Goal: Transaction & Acquisition: Obtain resource

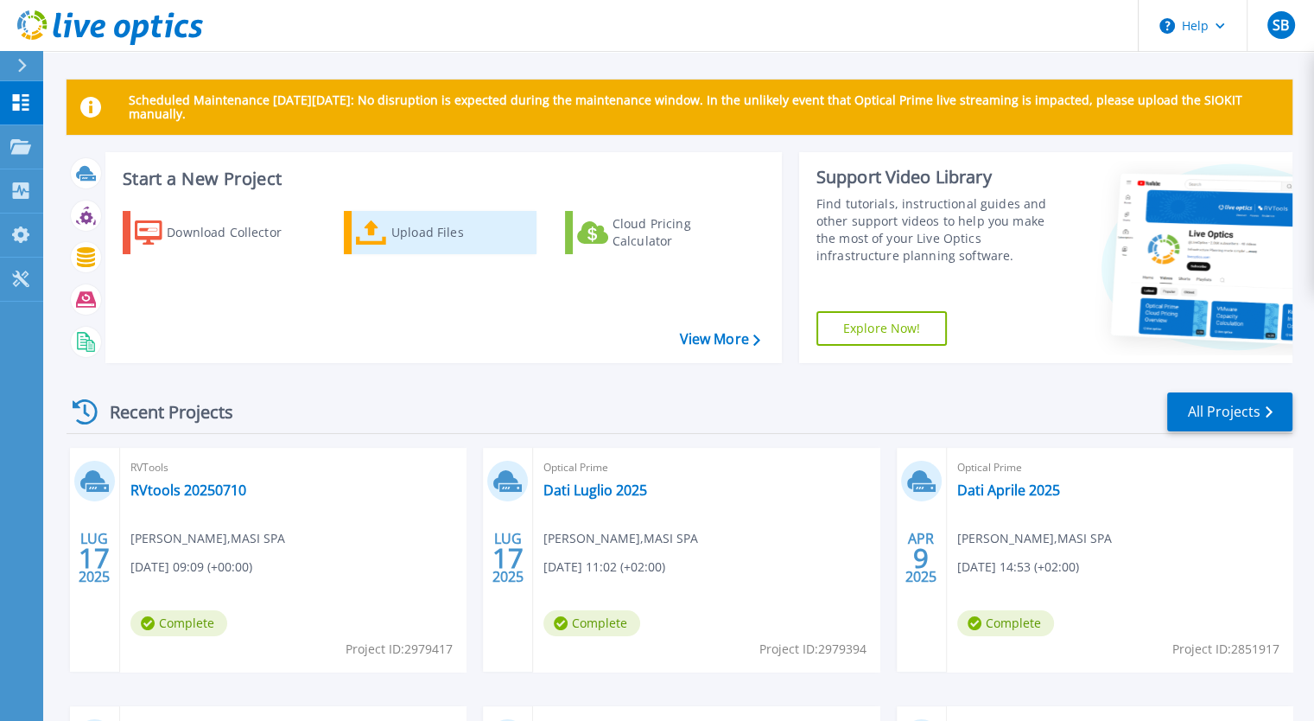
click at [442, 231] on div "Upload Files" at bounding box center [460, 232] width 138 height 35
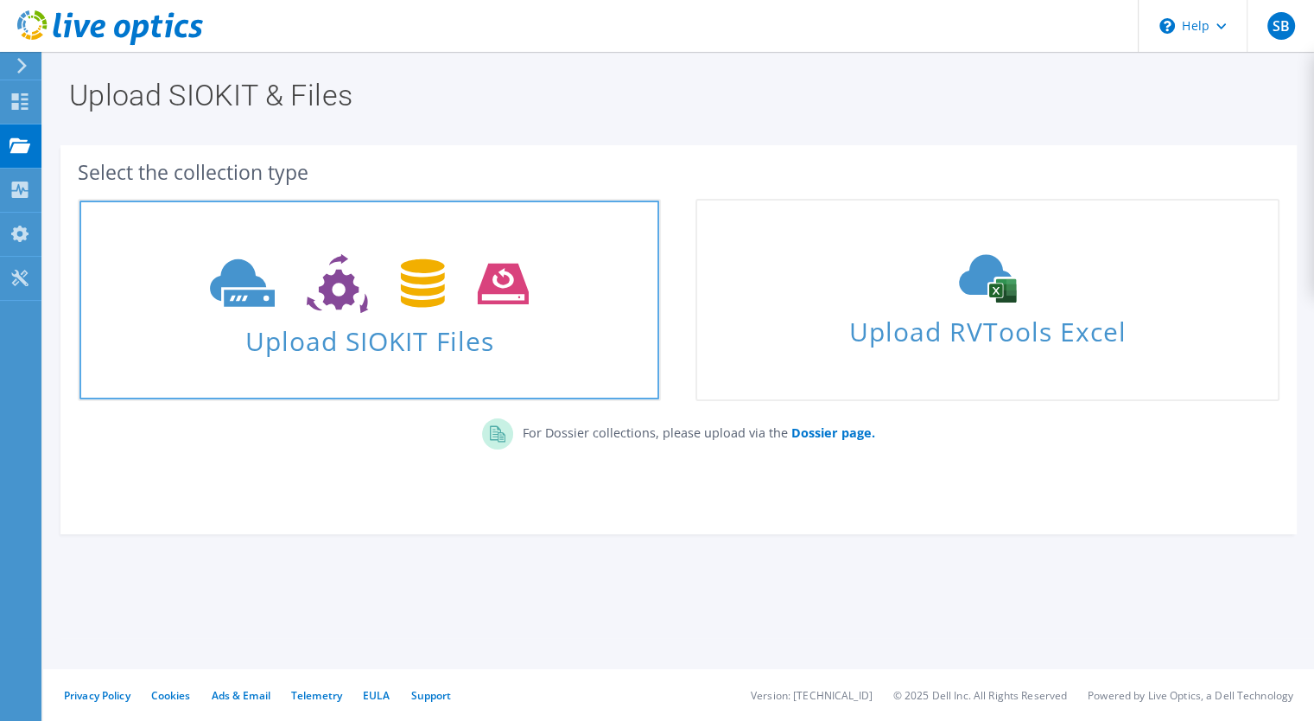
click at [380, 320] on span "Upload SIOKIT Files" at bounding box center [369, 335] width 580 height 37
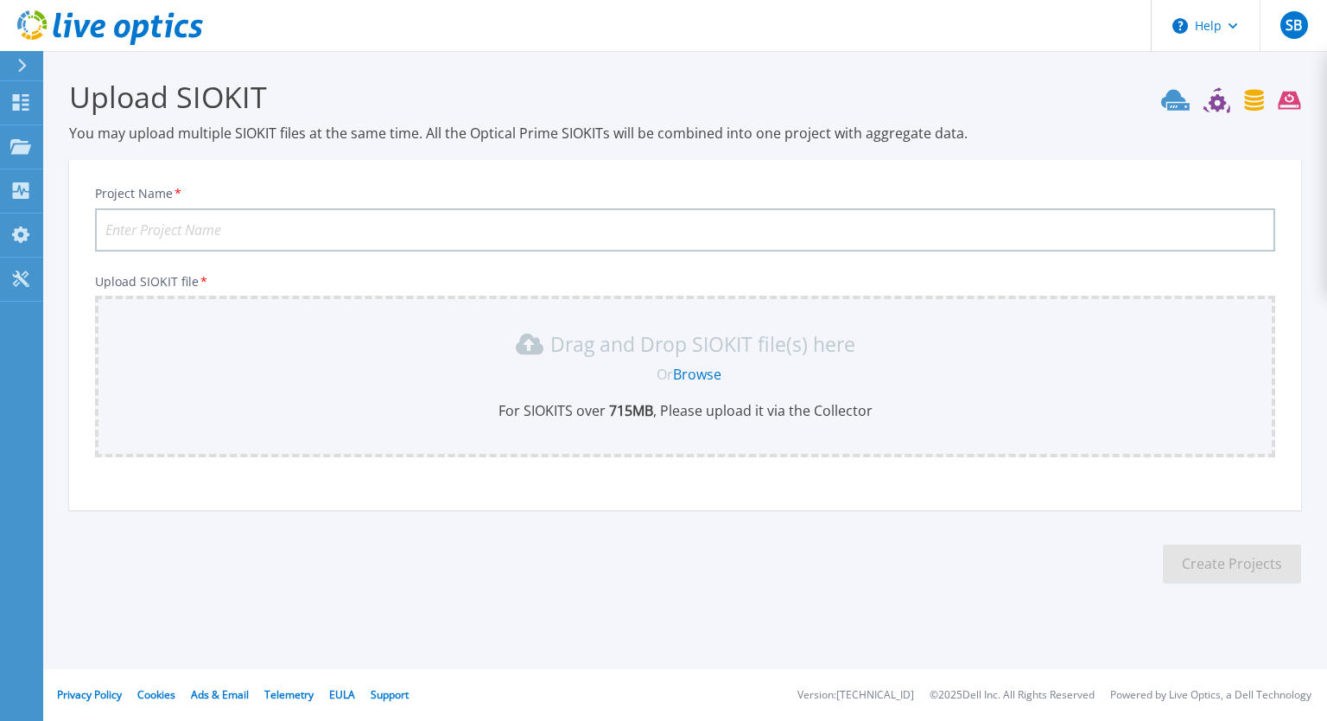
click at [233, 221] on input "Project Name *" at bounding box center [685, 229] width 1180 height 43
type input "Settembre 2025"
click at [710, 365] on link "Browse" at bounding box center [697, 374] width 48 height 19
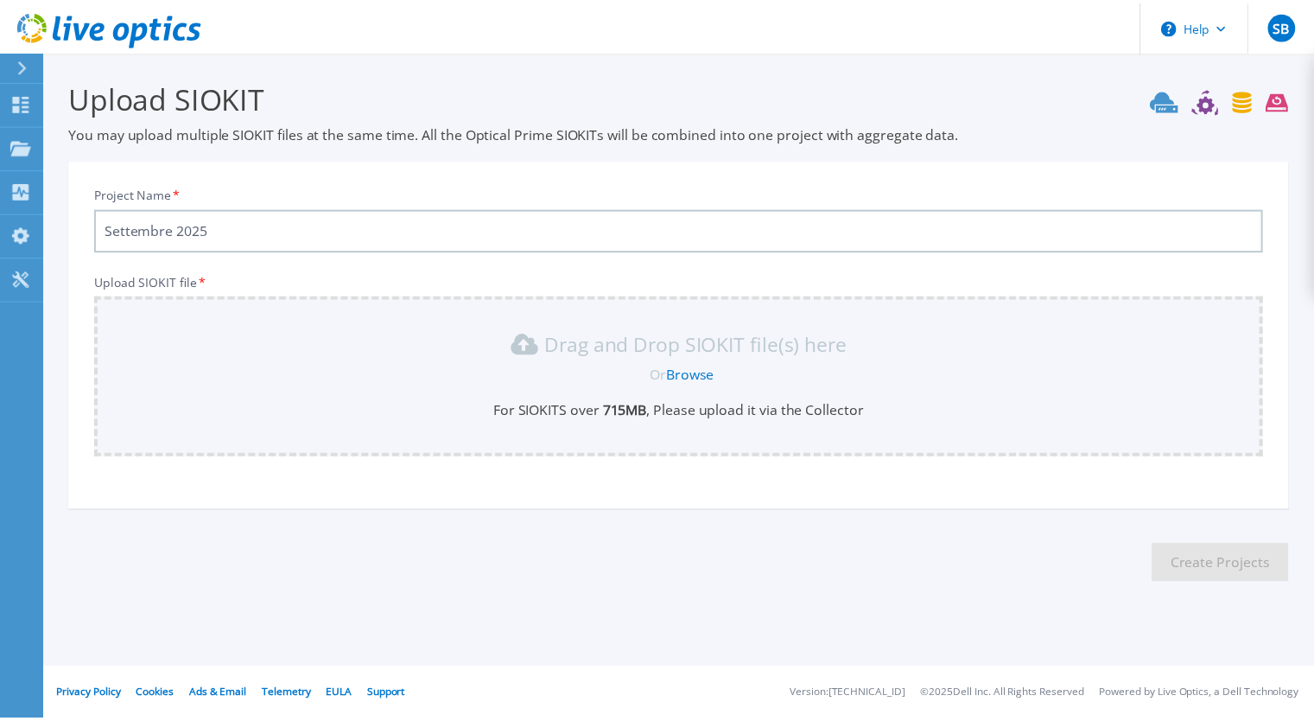
scroll to position [48, 0]
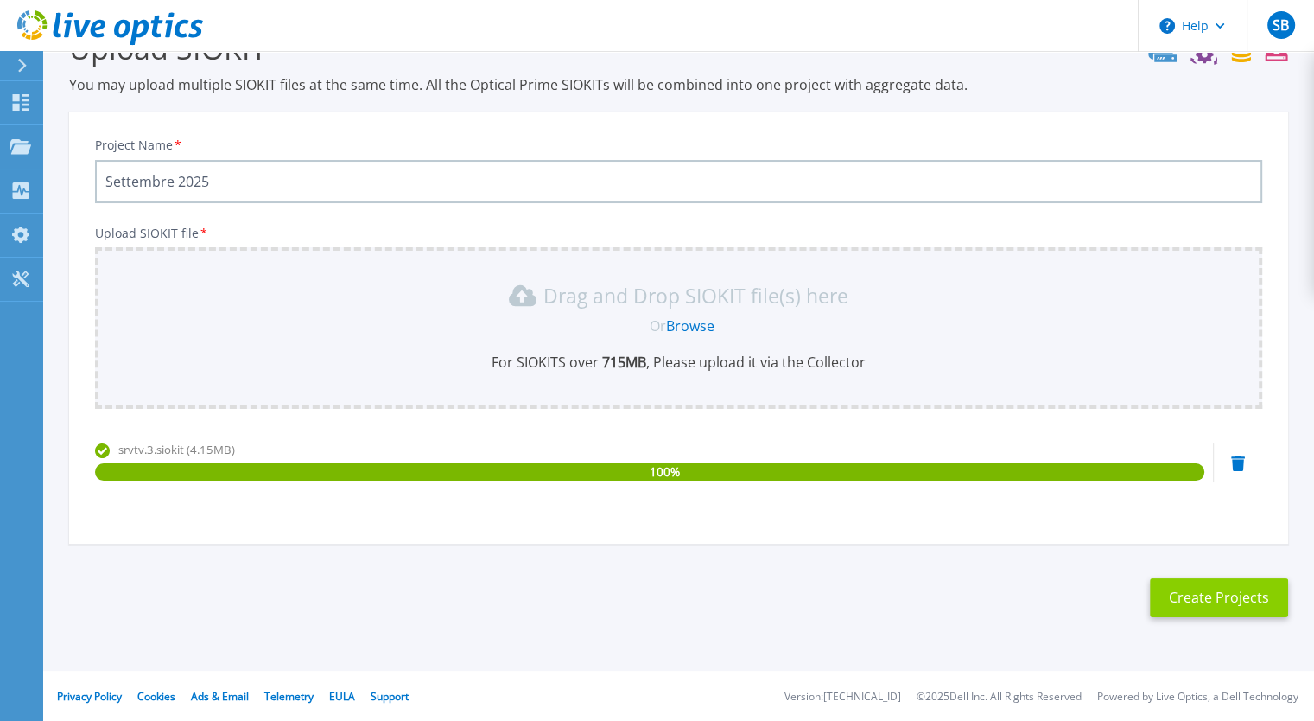
click at [1243, 588] on button "Create Projects" at bounding box center [1219, 597] width 138 height 39
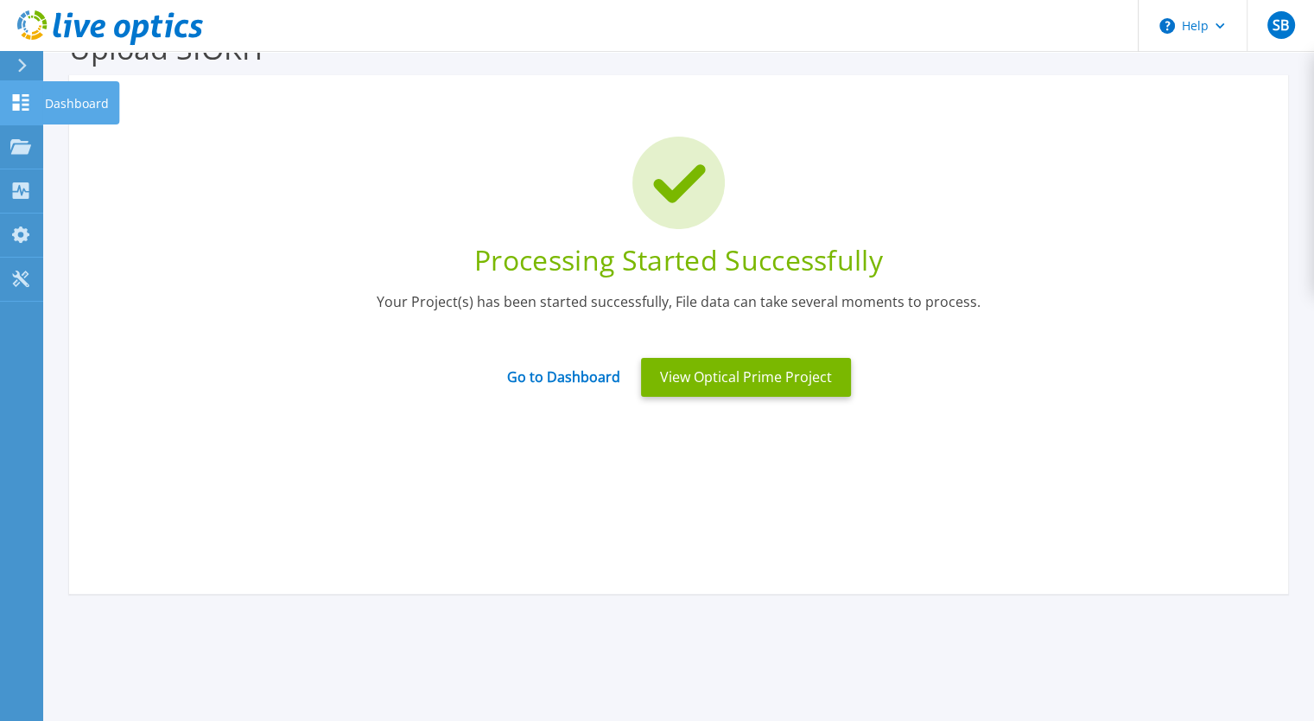
click at [28, 105] on icon at bounding box center [21, 102] width 16 height 16
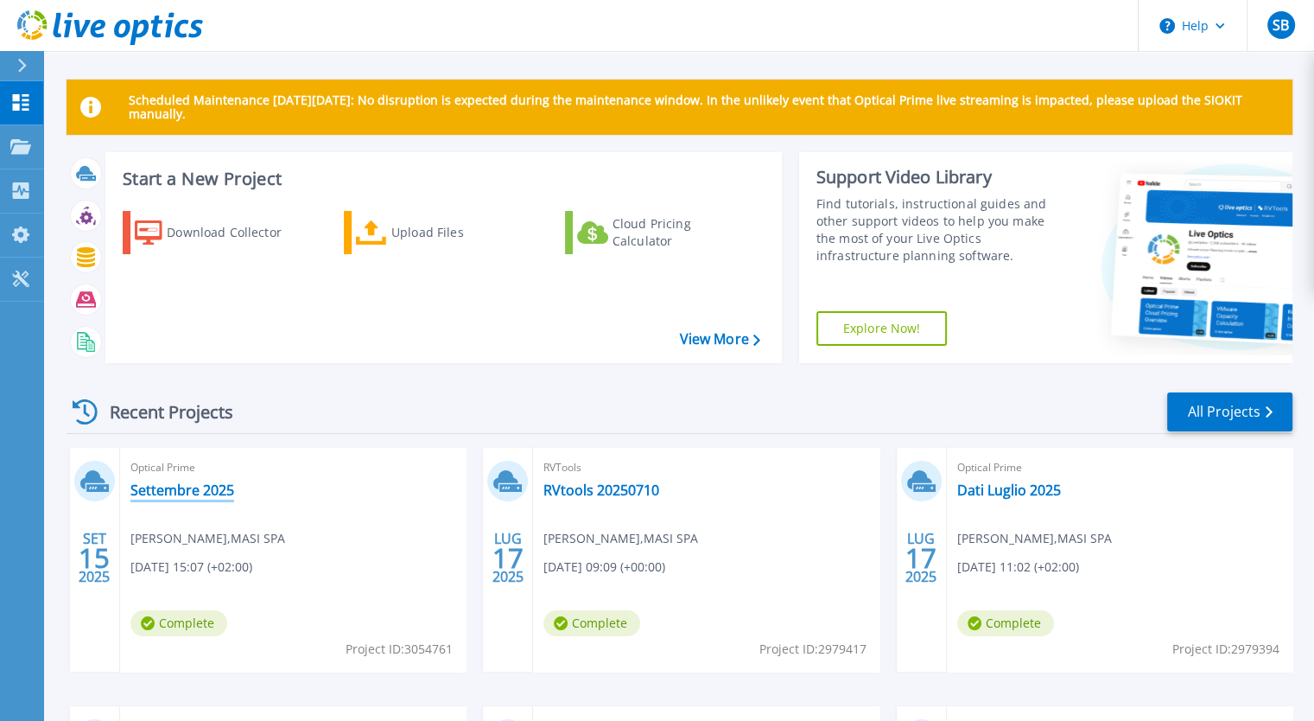
click at [203, 487] on link "Settembre 2025" at bounding box center [182, 489] width 104 height 17
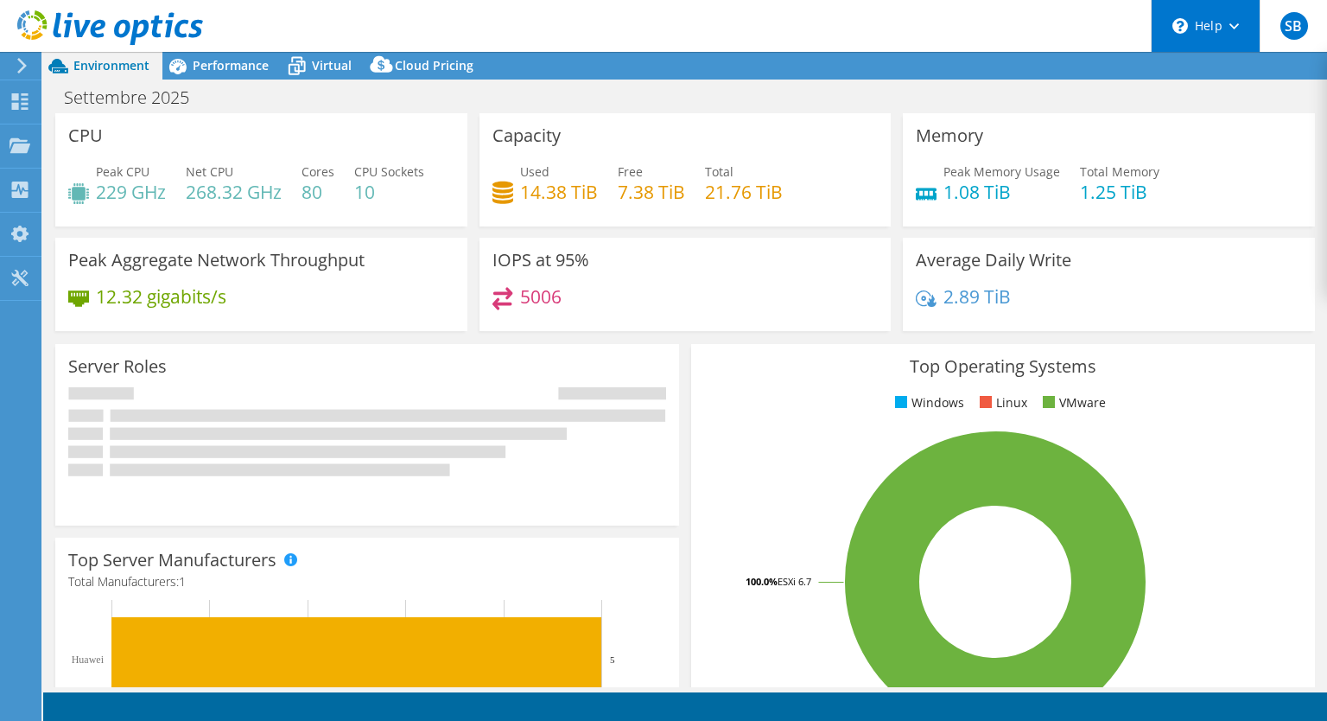
select select "USD"
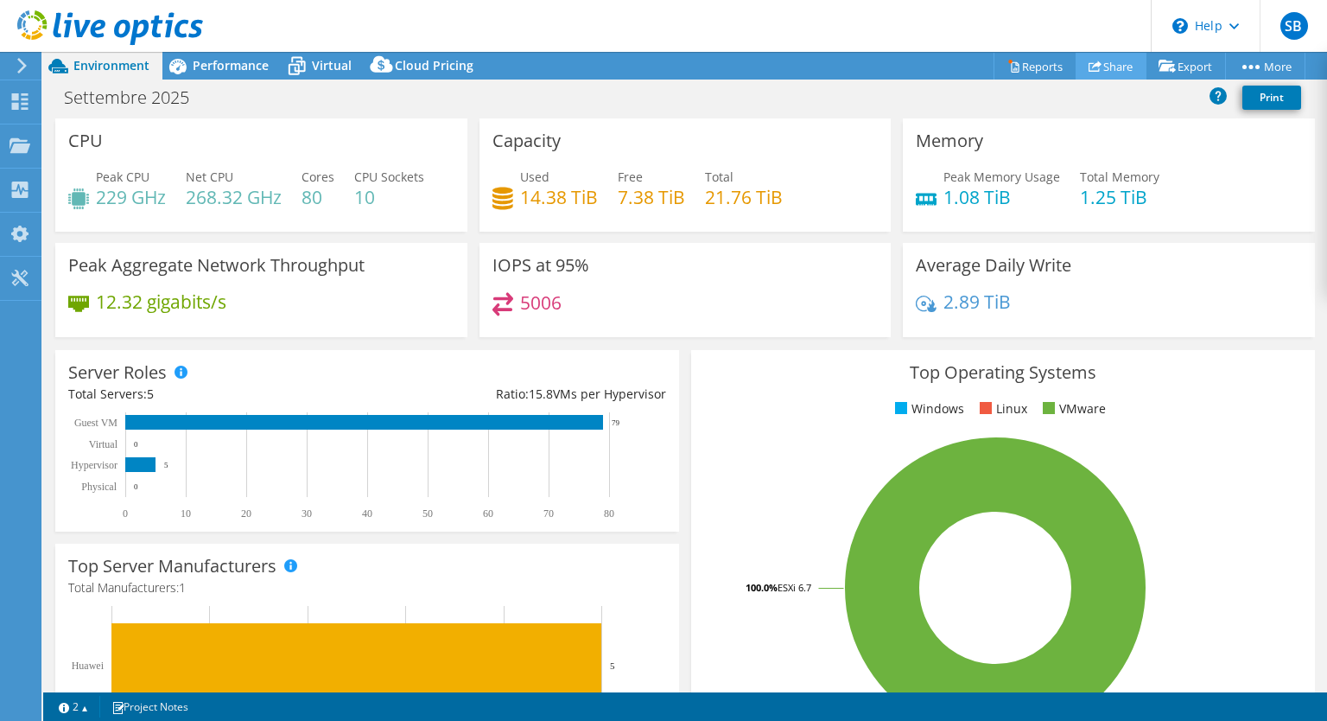
click at [1094, 61] on link "Share" at bounding box center [1111, 66] width 71 height 27
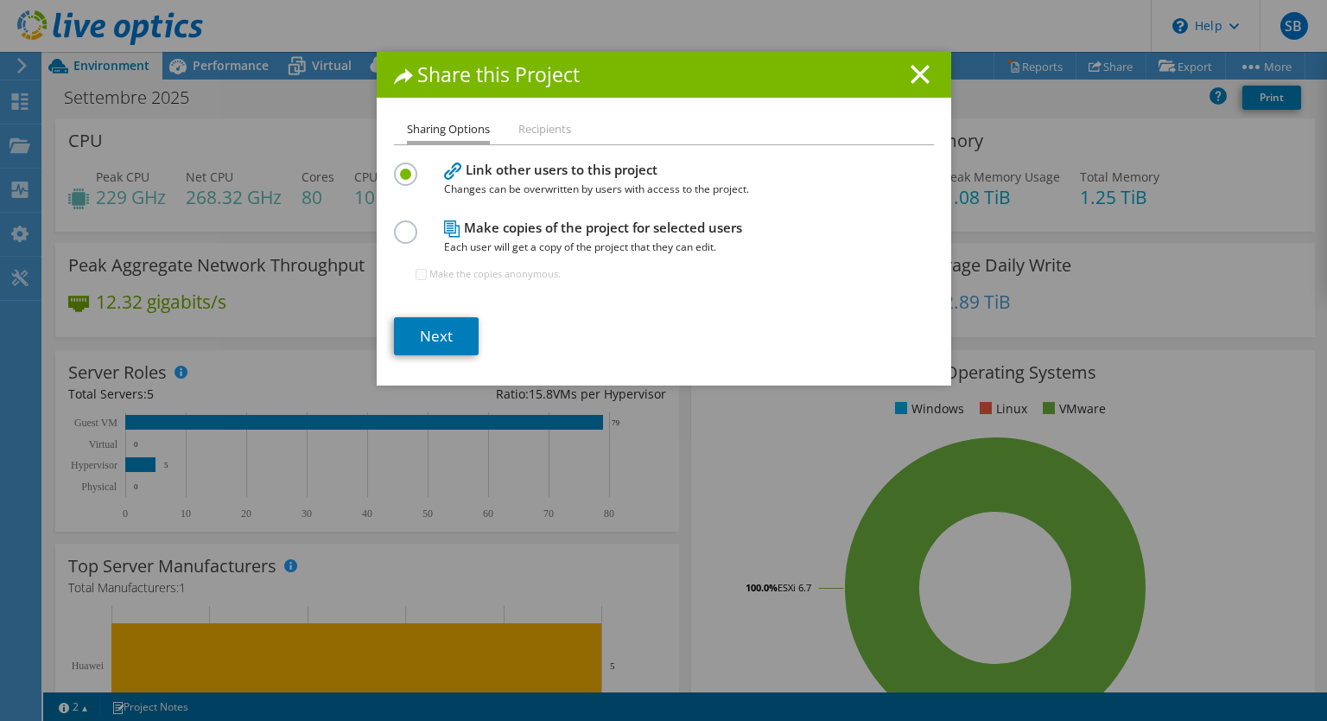
click at [394, 225] on label at bounding box center [409, 222] width 30 height 4
click at [0, 0] on input "radio" at bounding box center [0, 0] width 0 height 0
click at [401, 163] on label at bounding box center [409, 164] width 30 height 4
click at [0, 0] on input "radio" at bounding box center [0, 0] width 0 height 0
click at [537, 124] on li "Recipients" at bounding box center [544, 130] width 53 height 22
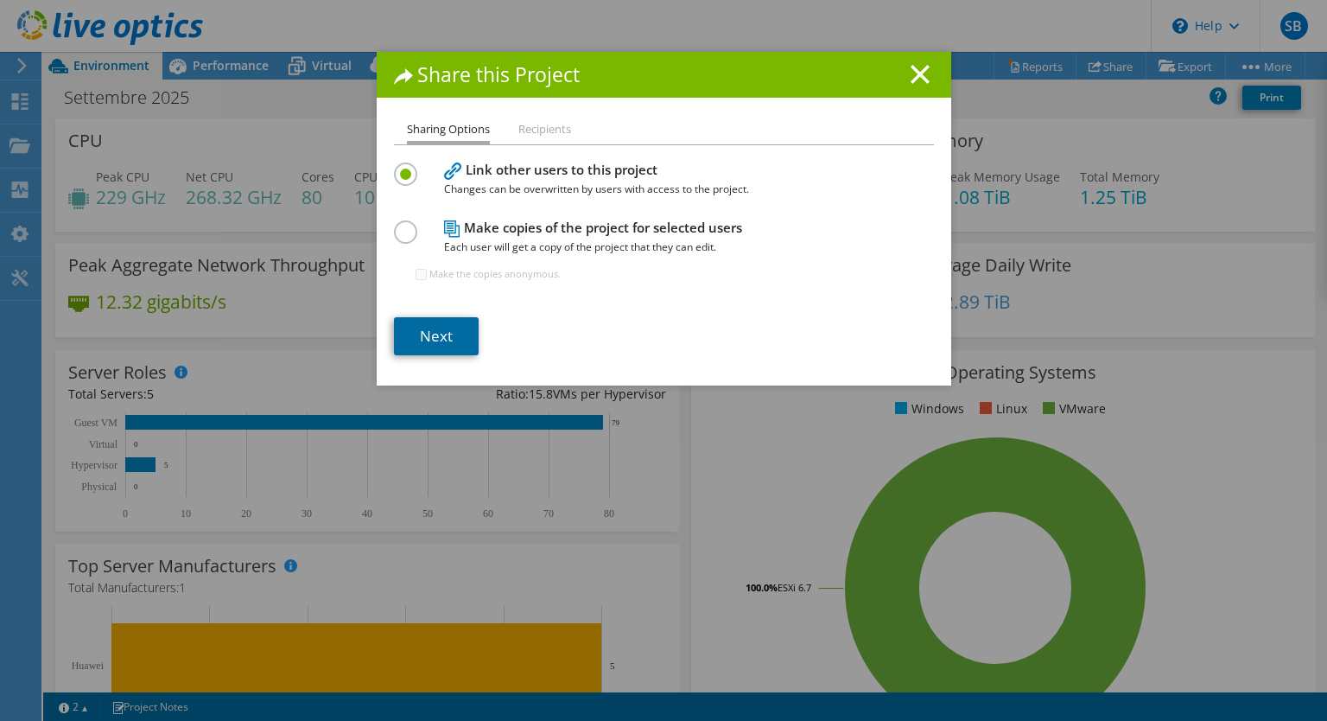
click at [423, 336] on link "Next" at bounding box center [436, 336] width 85 height 38
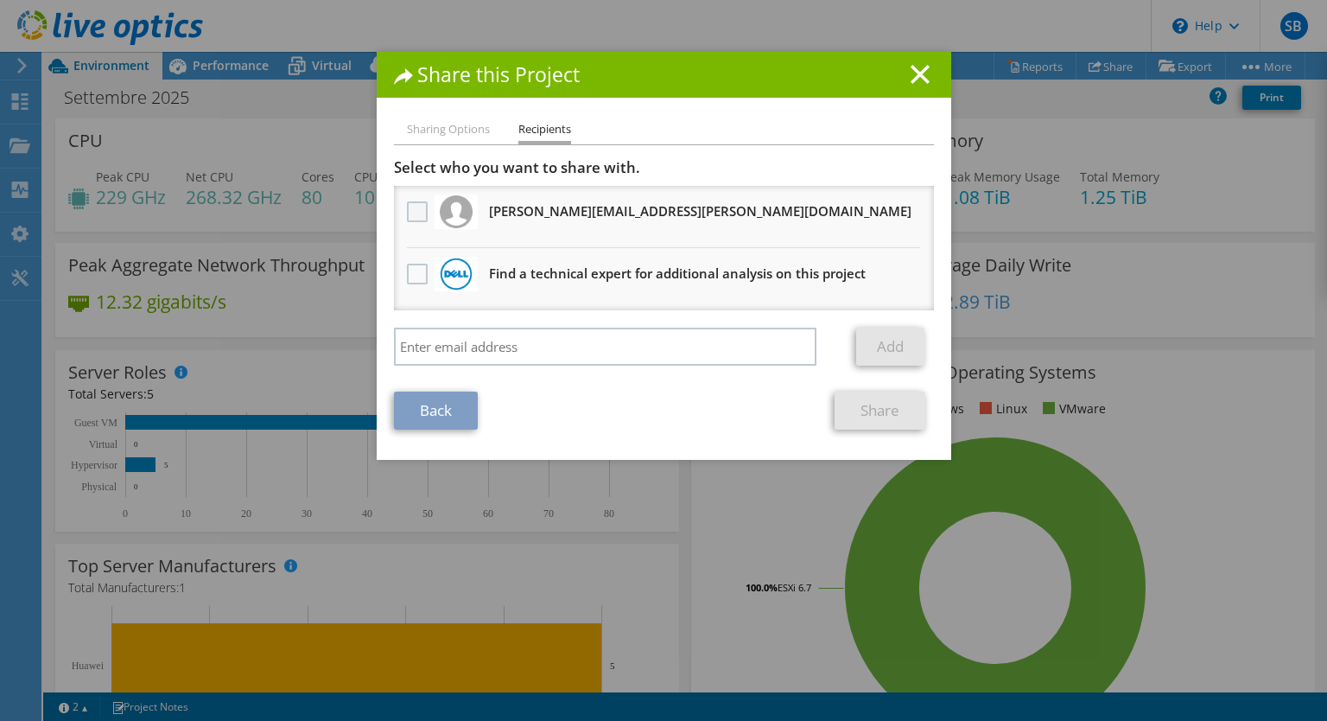
click at [408, 211] on label at bounding box center [419, 211] width 25 height 21
click at [0, 0] on input "checkbox" at bounding box center [0, 0] width 0 height 0
click at [888, 409] on link "Share" at bounding box center [880, 410] width 91 height 38
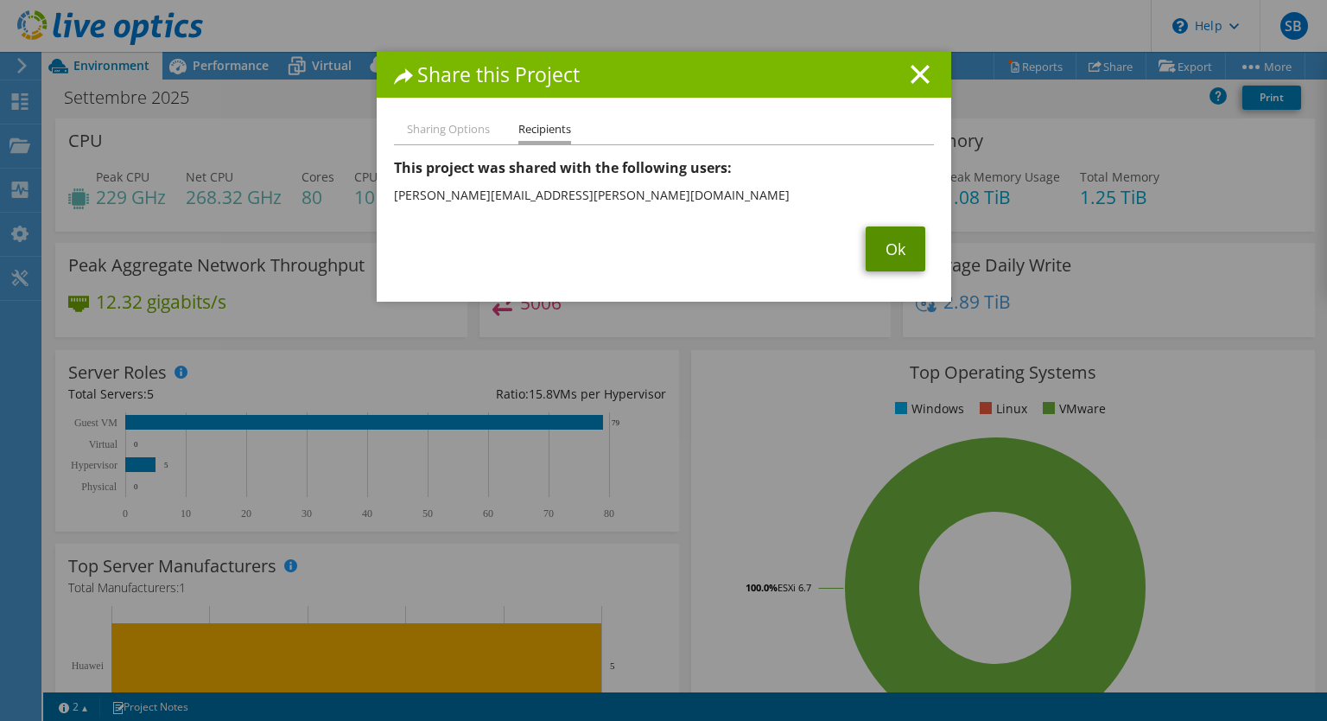
click at [885, 244] on link "Ok" at bounding box center [896, 248] width 60 height 45
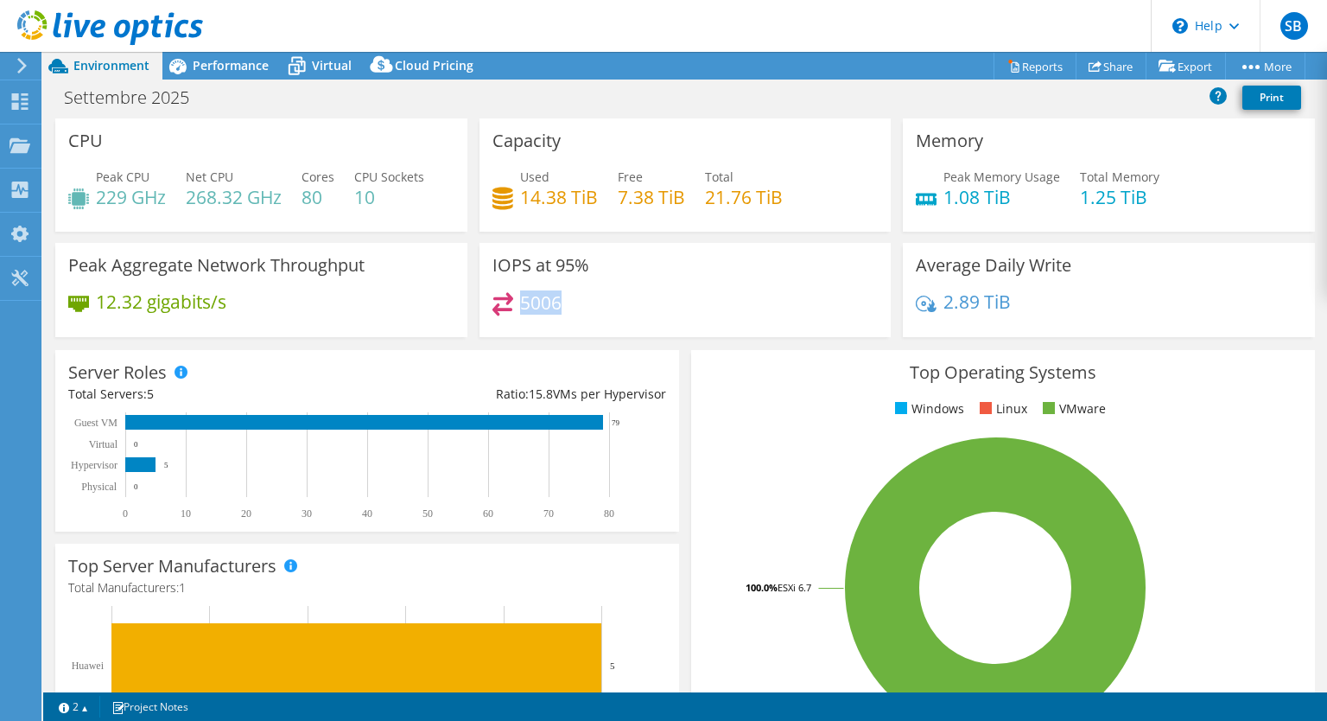
drag, startPoint x: 520, startPoint y: 299, endPoint x: 607, endPoint y: 301, distance: 86.4
click at [607, 301] on div "5006" at bounding box center [686, 310] width 386 height 37
click at [23, 99] on icon at bounding box center [20, 101] width 21 height 16
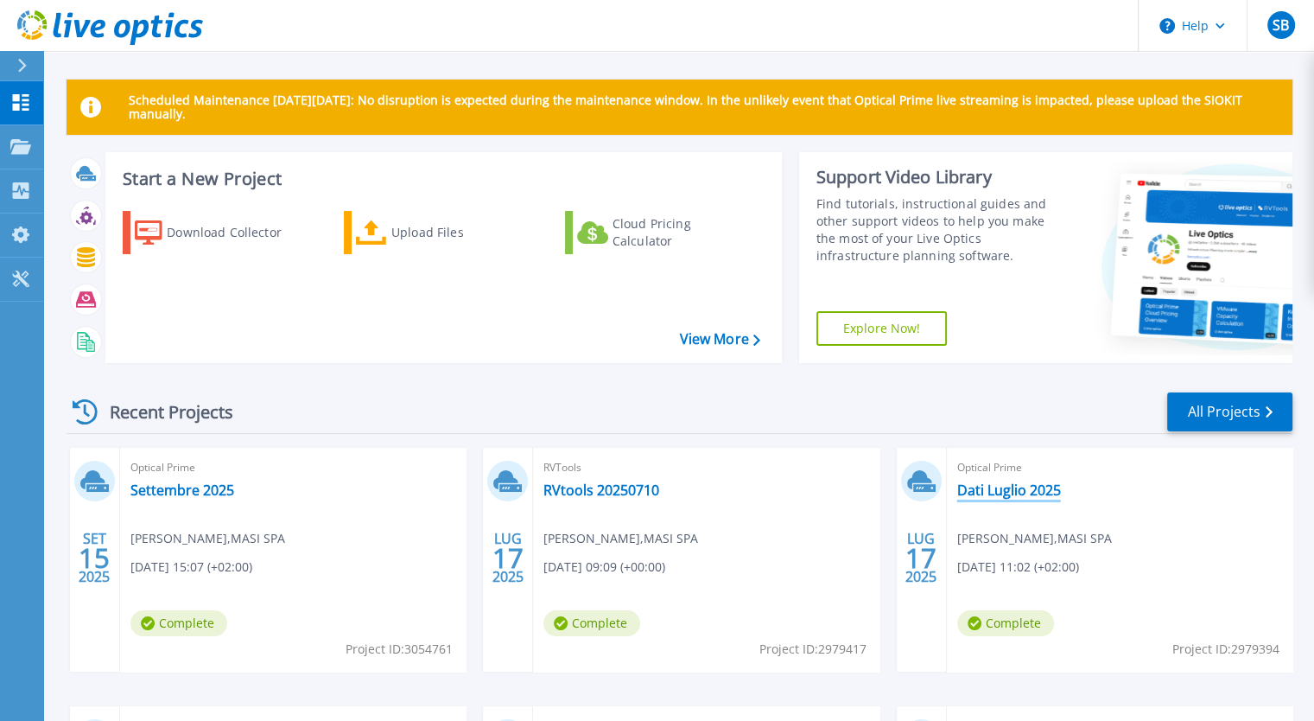
click at [1040, 493] on link "Dati Luglio 2025" at bounding box center [1009, 489] width 104 height 17
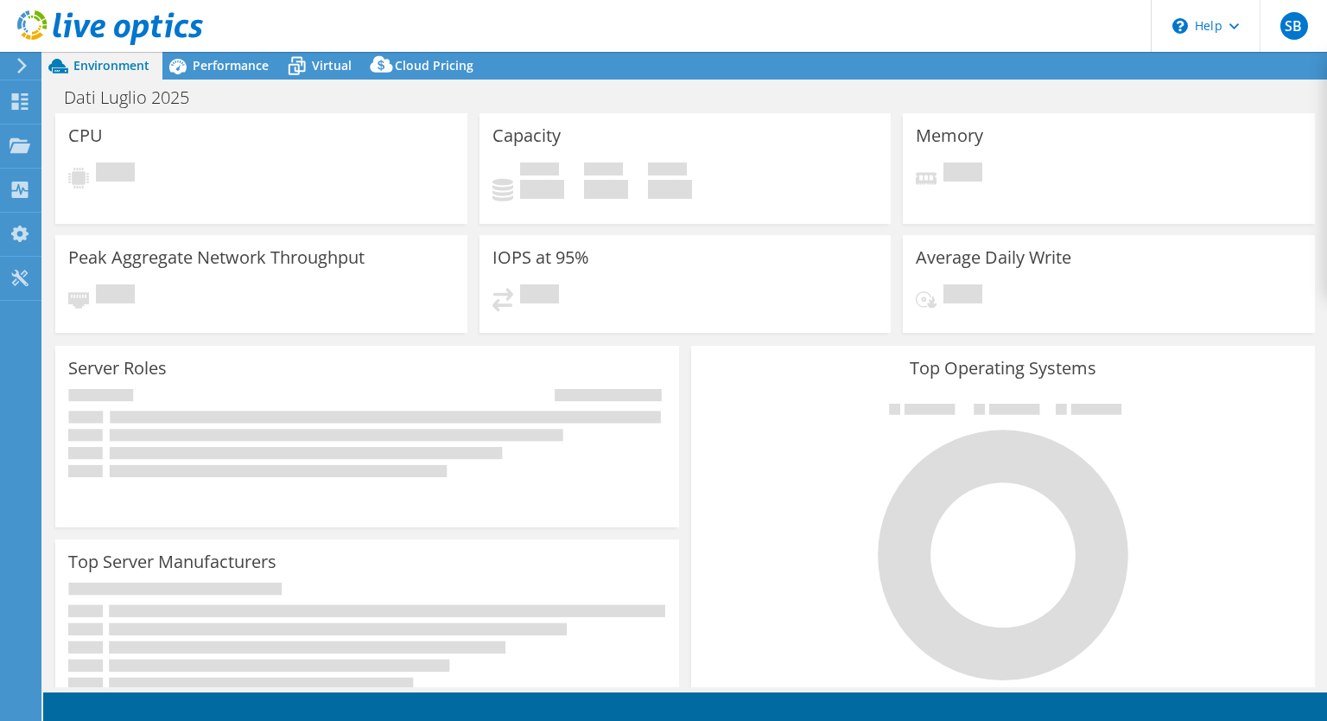
select select "HongKong"
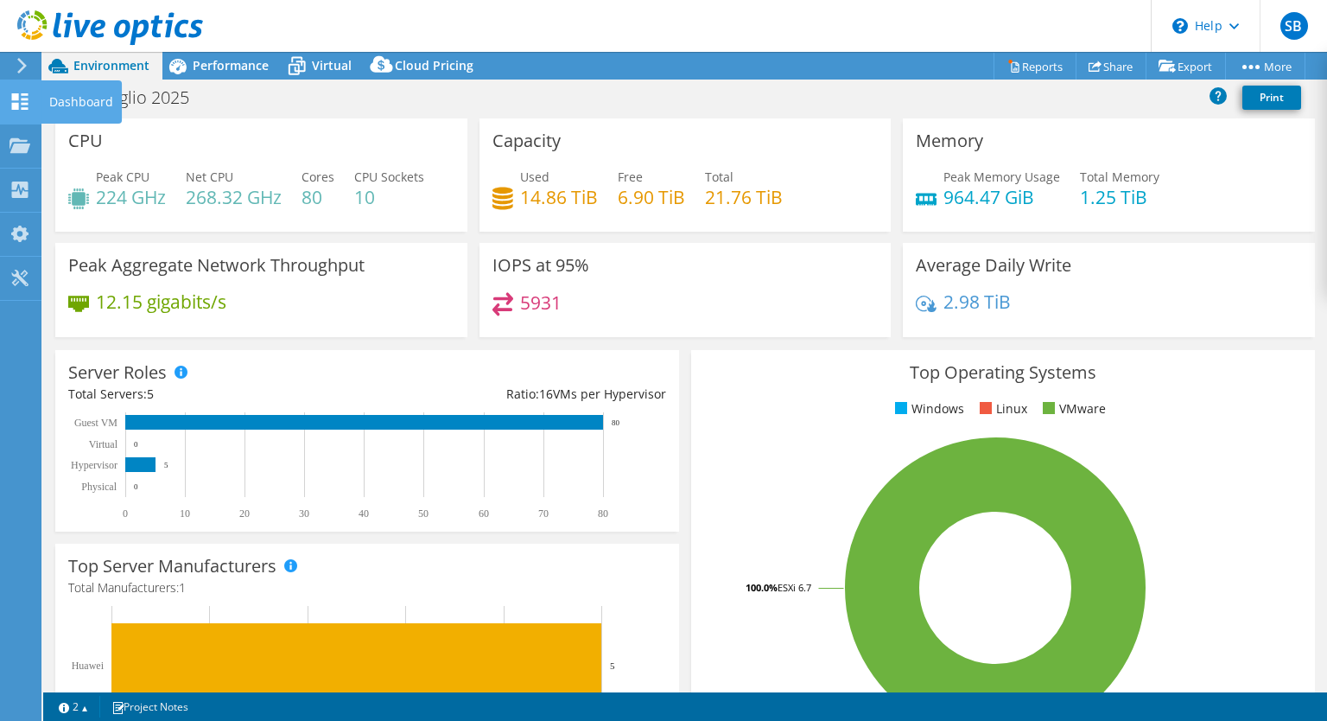
click at [29, 105] on icon at bounding box center [20, 101] width 21 height 16
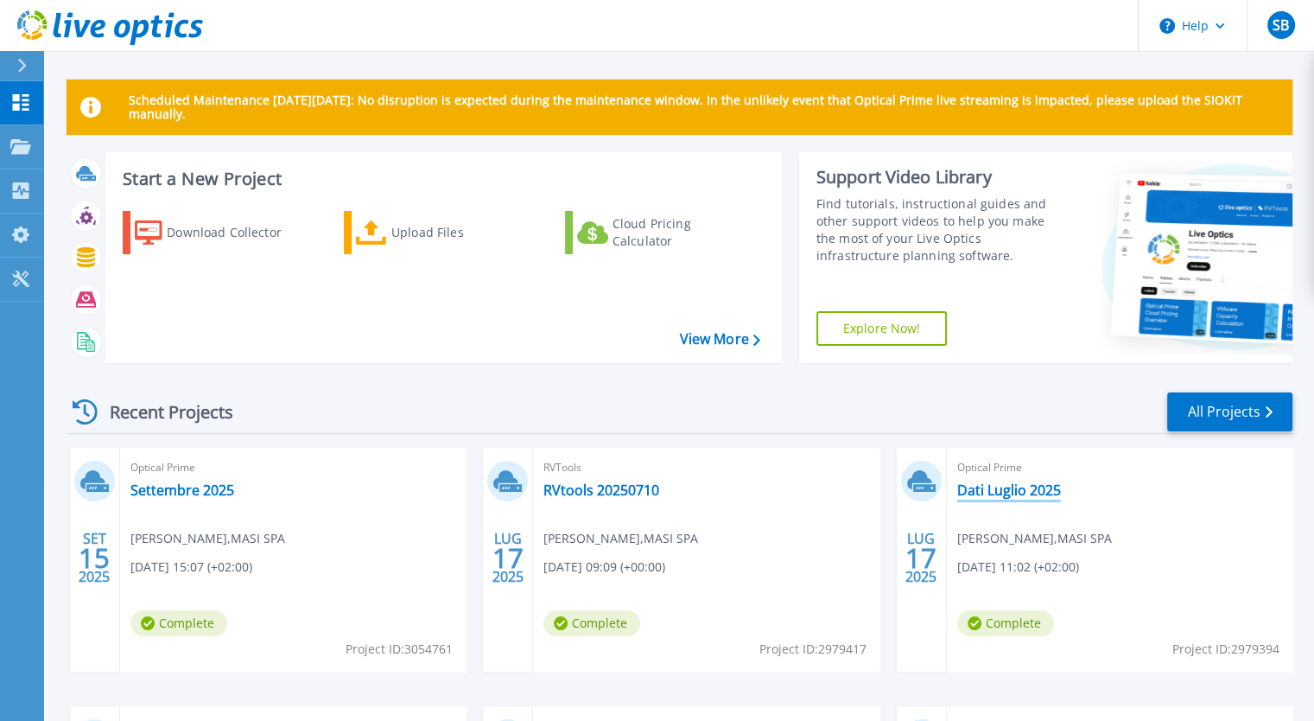
click at [1040, 488] on link "Dati Luglio 2025" at bounding box center [1009, 489] width 104 height 17
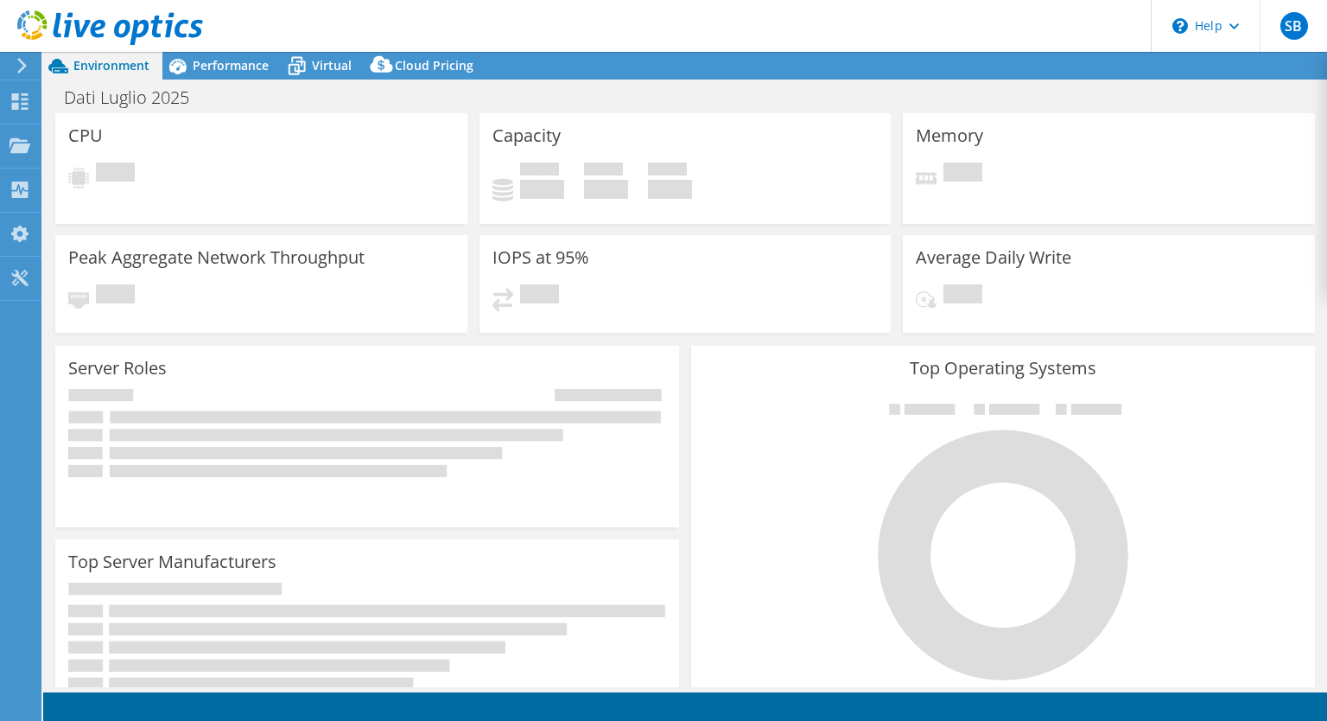
select select "HongKong"
select select "USD"
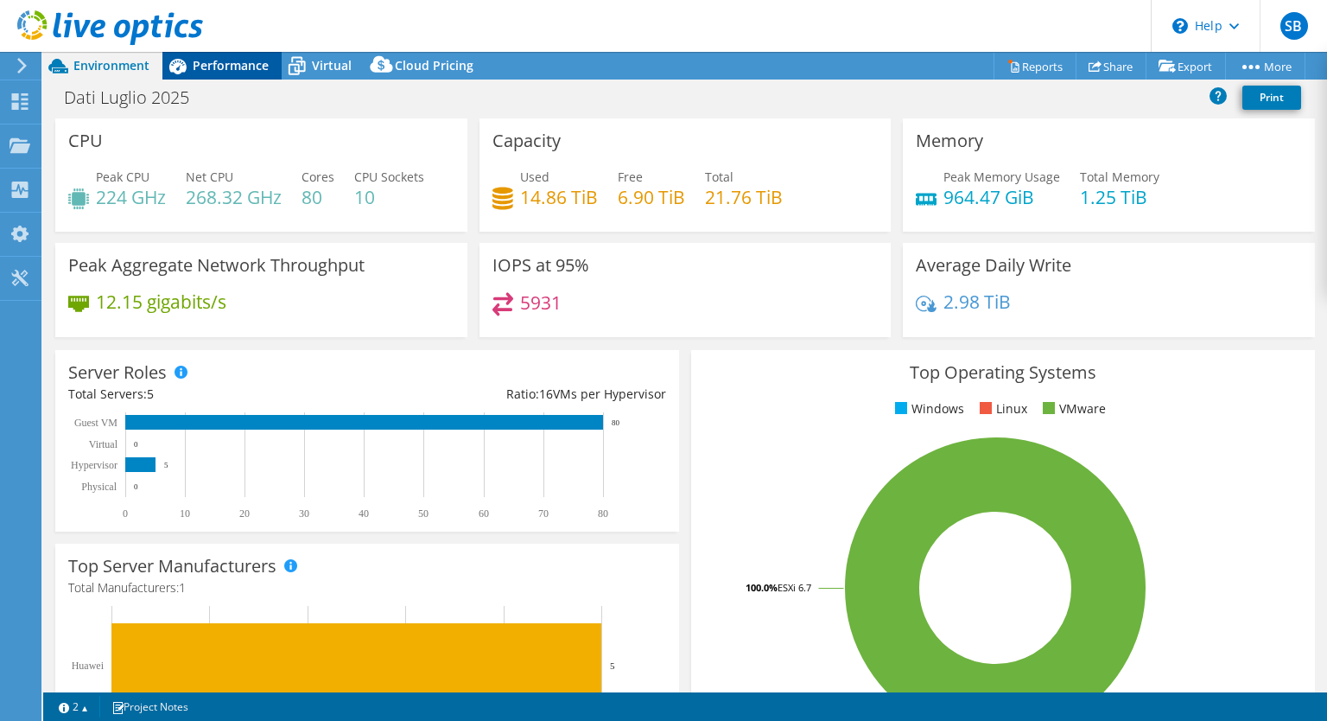
click at [228, 73] on div "Performance" at bounding box center [221, 66] width 119 height 28
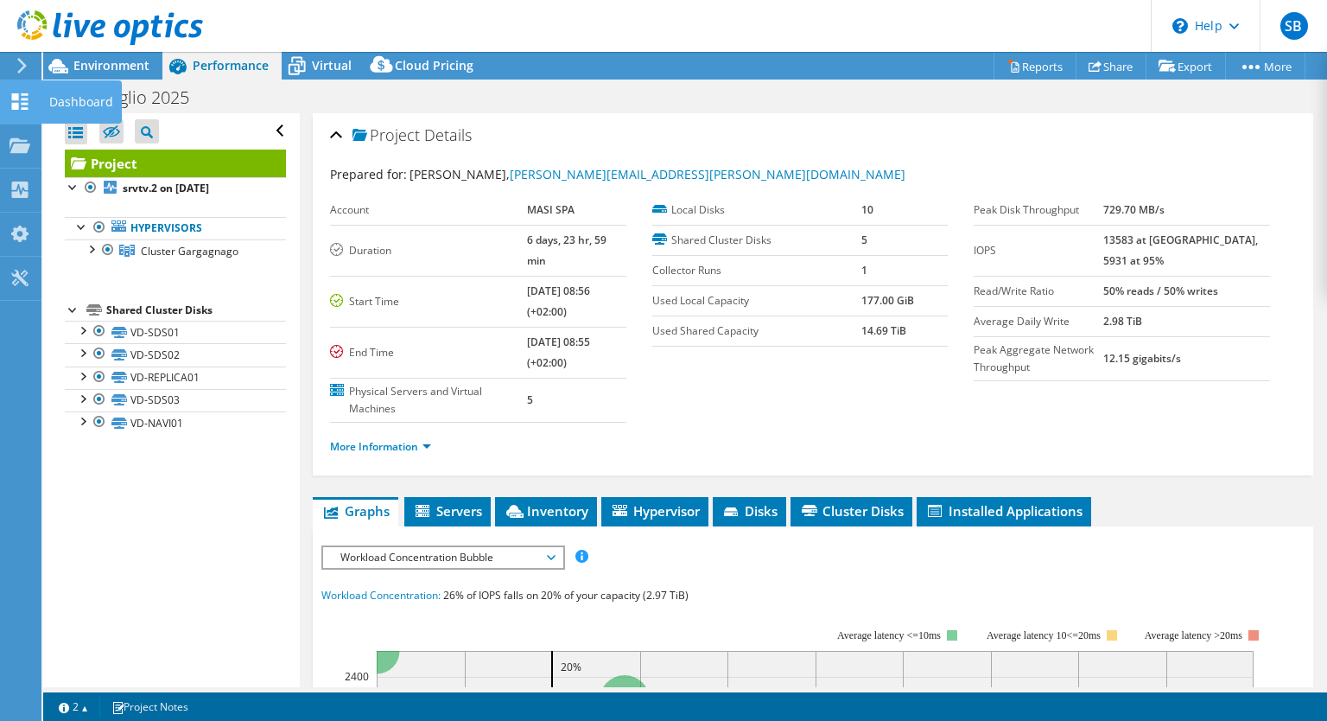
click at [14, 96] on use at bounding box center [20, 101] width 16 height 16
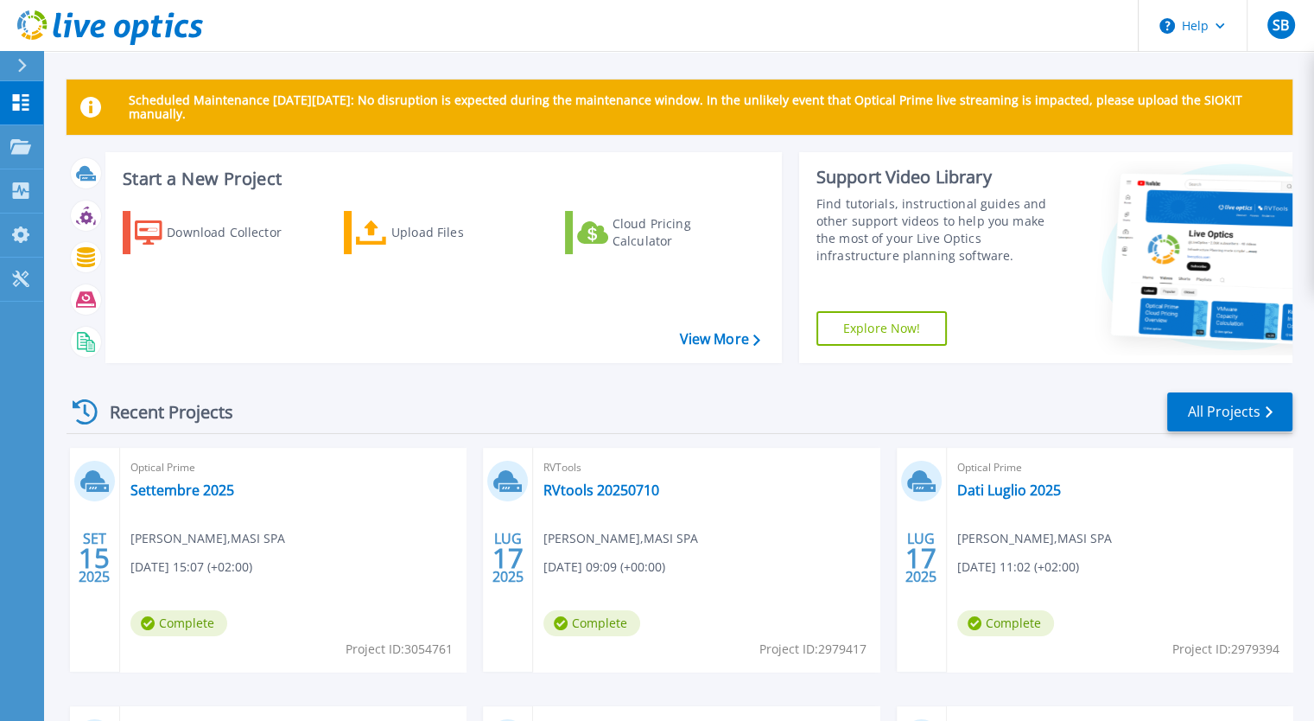
click at [190, 472] on span "Optical Prime" at bounding box center [292, 467] width 325 height 19
click at [193, 497] on link "Settembre 2025" at bounding box center [182, 489] width 104 height 17
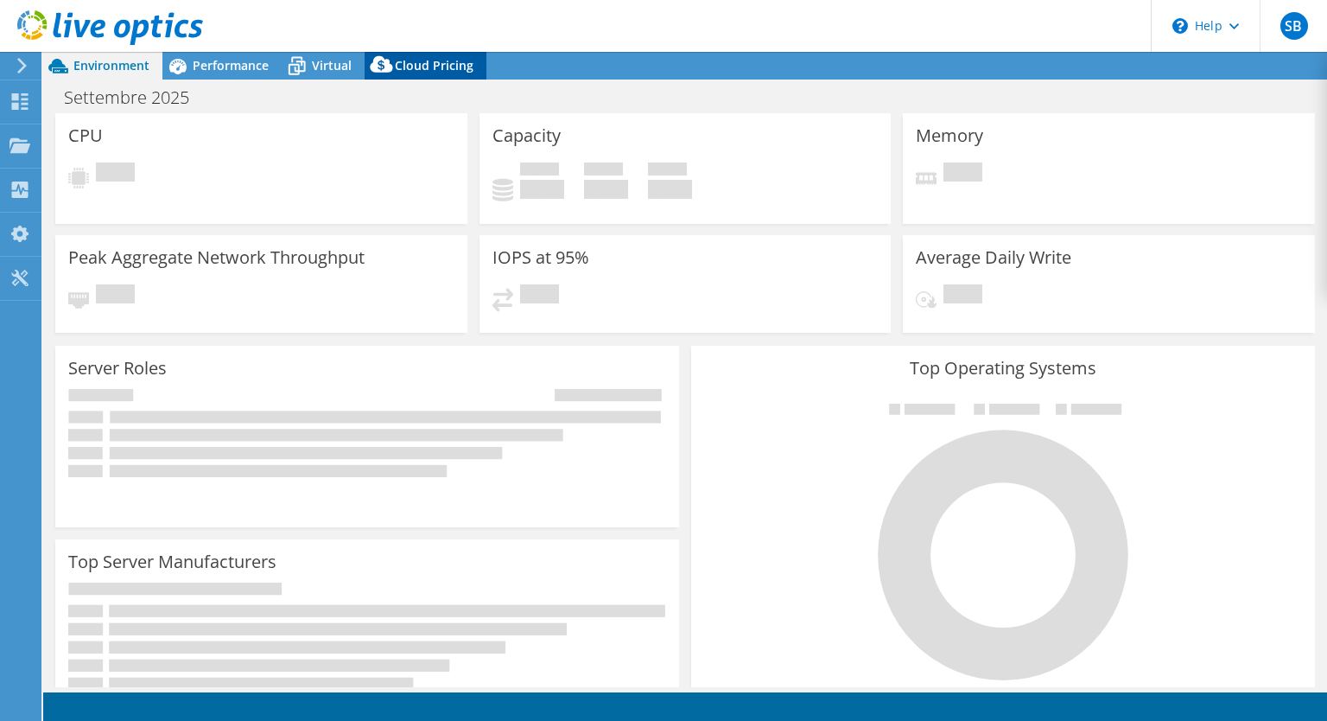
click at [425, 67] on span "Cloud Pricing" at bounding box center [434, 65] width 79 height 16
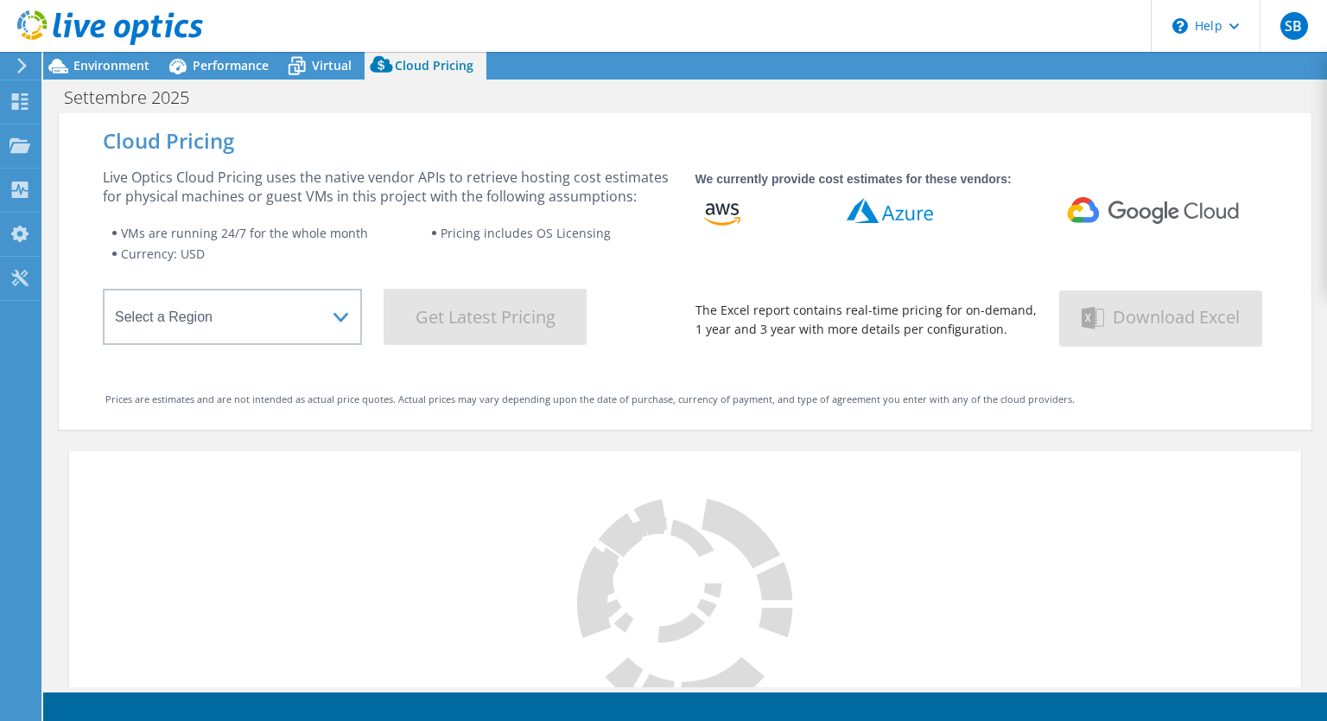
select select "USD"
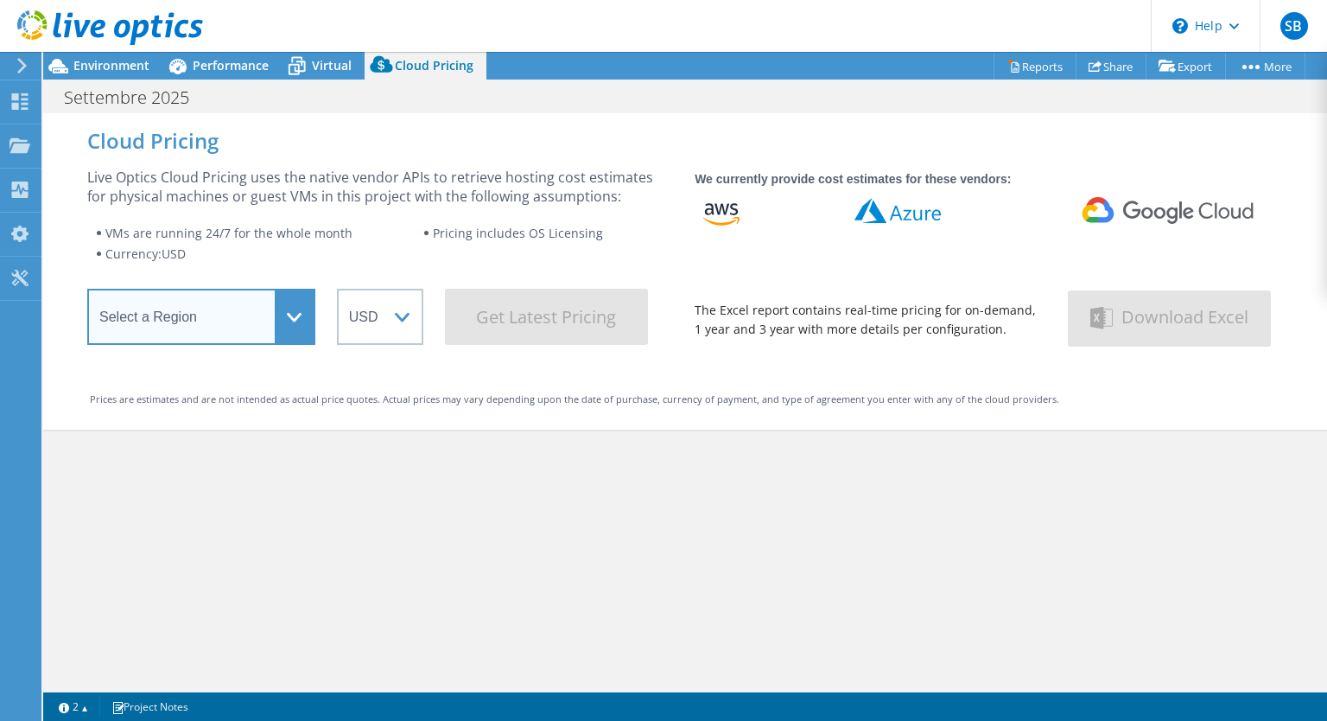
click at [297, 305] on select "Select a Region [GEOGRAPHIC_DATA] ([GEOGRAPHIC_DATA]) [GEOGRAPHIC_DATA] ([GEOGR…" at bounding box center [201, 317] width 228 height 56
select select "EUFrankfurt"
click at [87, 294] on select "Select a Region [GEOGRAPHIC_DATA] ([GEOGRAPHIC_DATA]) [GEOGRAPHIC_DATA] ([GEOGR…" at bounding box center [201, 317] width 228 height 56
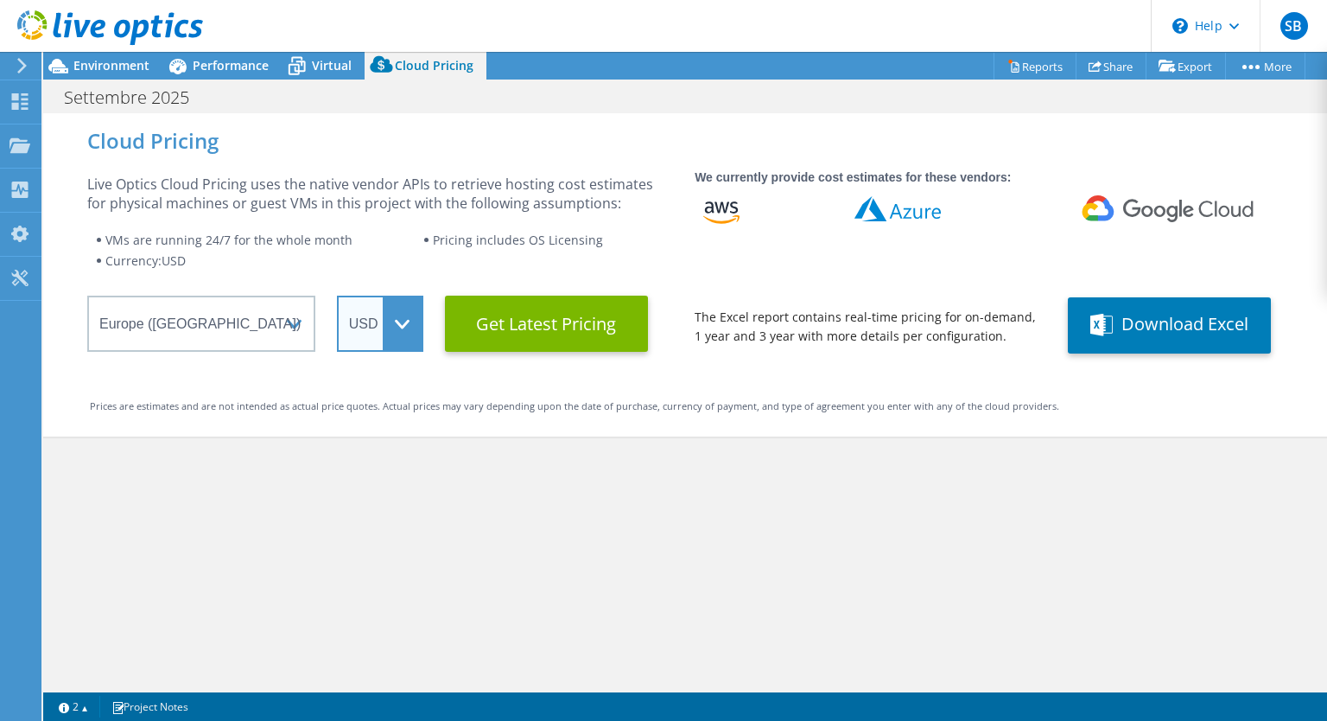
click at [381, 340] on select "ARS AUD BRL CAD CHF CLP CNY DKK EUR GBP HKD HUF INR JPY MXN MYR NOK NZD PEN SEK…" at bounding box center [380, 324] width 86 height 56
click at [337, 296] on select "ARS AUD BRL CAD CHF CLP CNY DKK EUR GBP HKD HUF INR JPY MXN MYR NOK NZD PEN SEK…" at bounding box center [380, 324] width 86 height 56
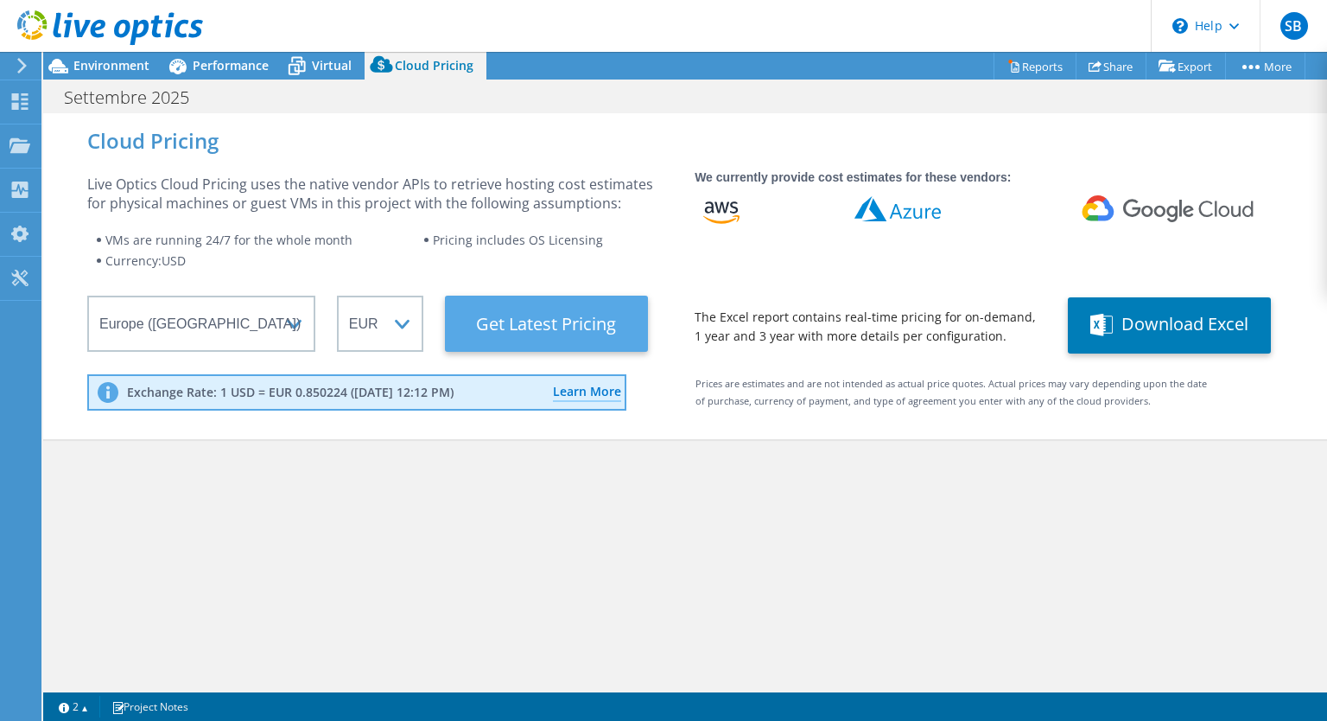
click at [536, 315] on Latest "Get Latest Pricing" at bounding box center [546, 324] width 203 height 56
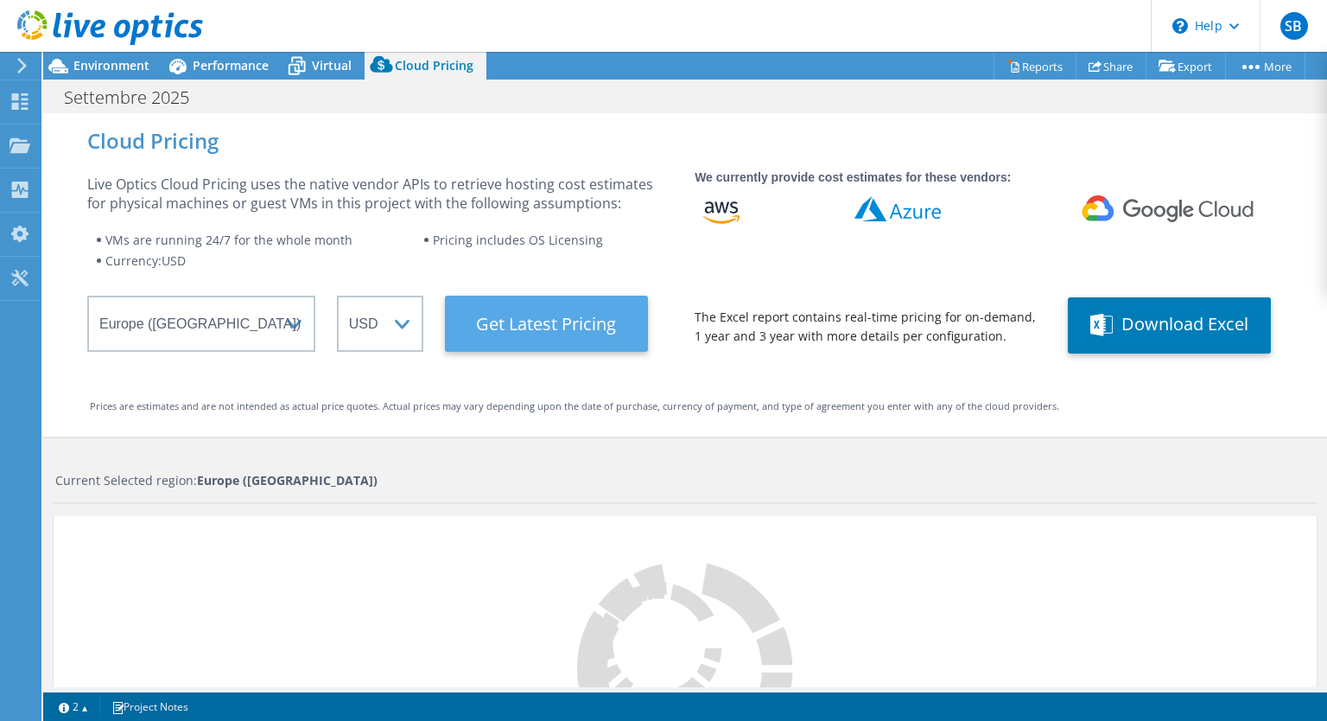
select select "EUR"
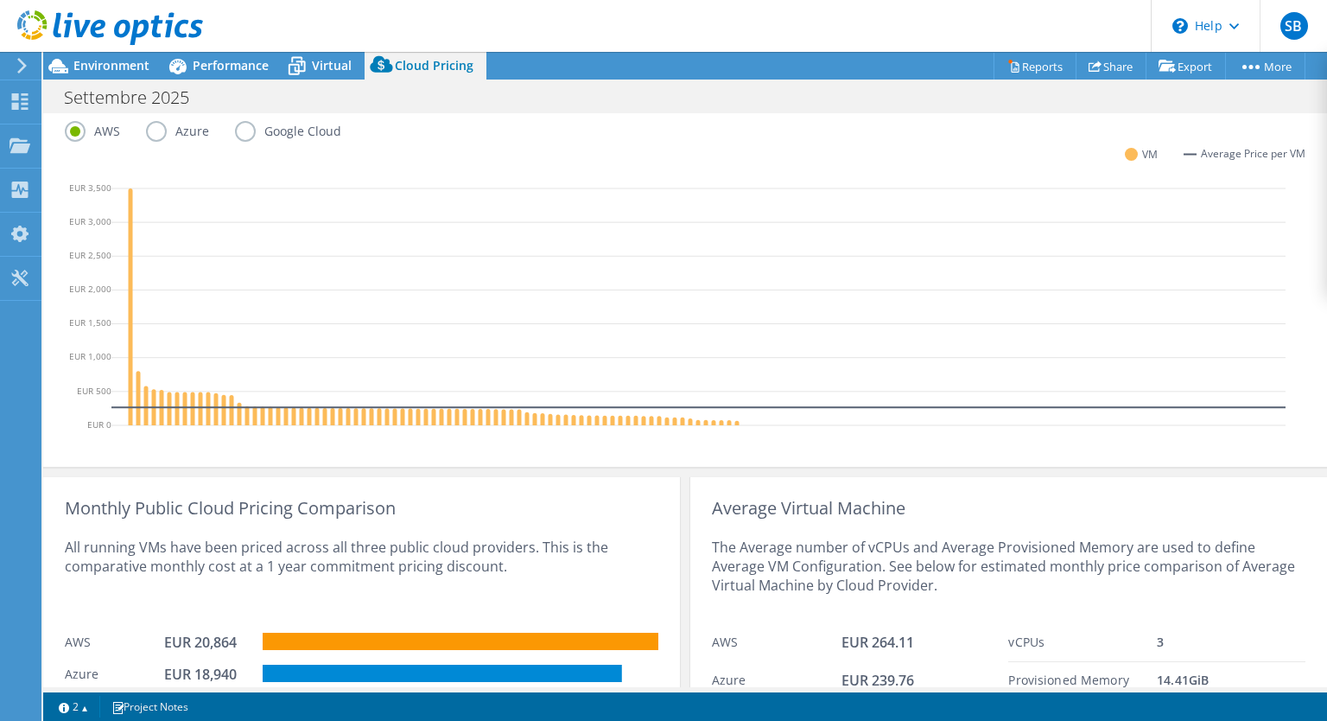
scroll to position [607, 0]
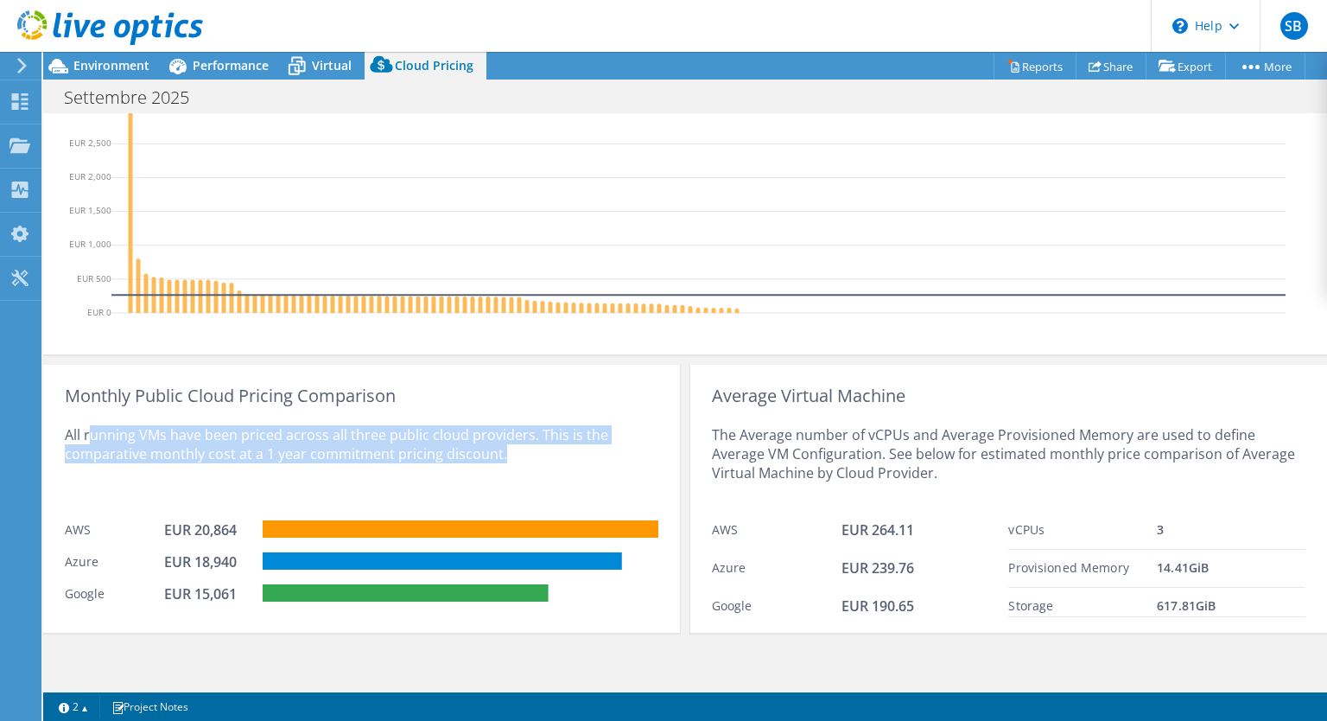
drag, startPoint x: 88, startPoint y: 433, endPoint x: 615, endPoint y: 451, distance: 527.4
click at [615, 451] on div "All running VMs have been priced across all three public cloud providers. This …" at bounding box center [362, 458] width 594 height 106
click at [590, 460] on div "All running VMs have been priced across all three public cloud providers. This …" at bounding box center [362, 458] width 594 height 106
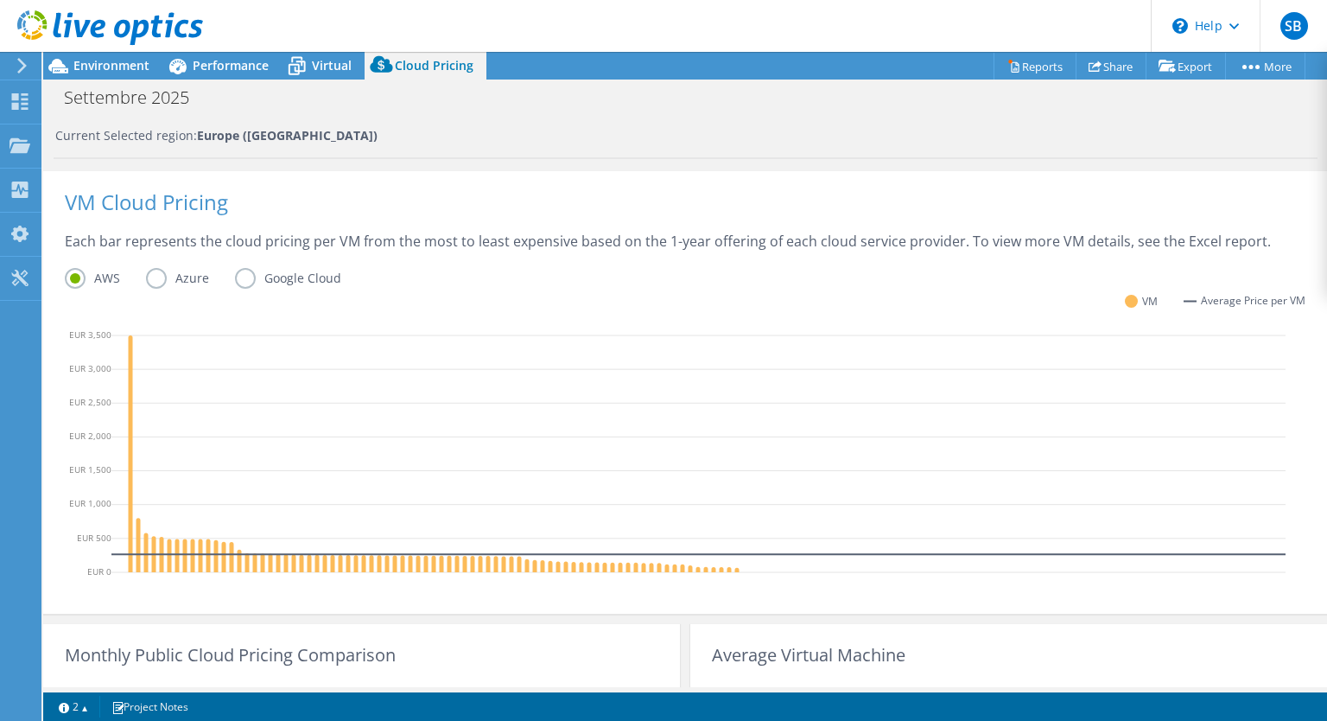
scroll to position [2, 0]
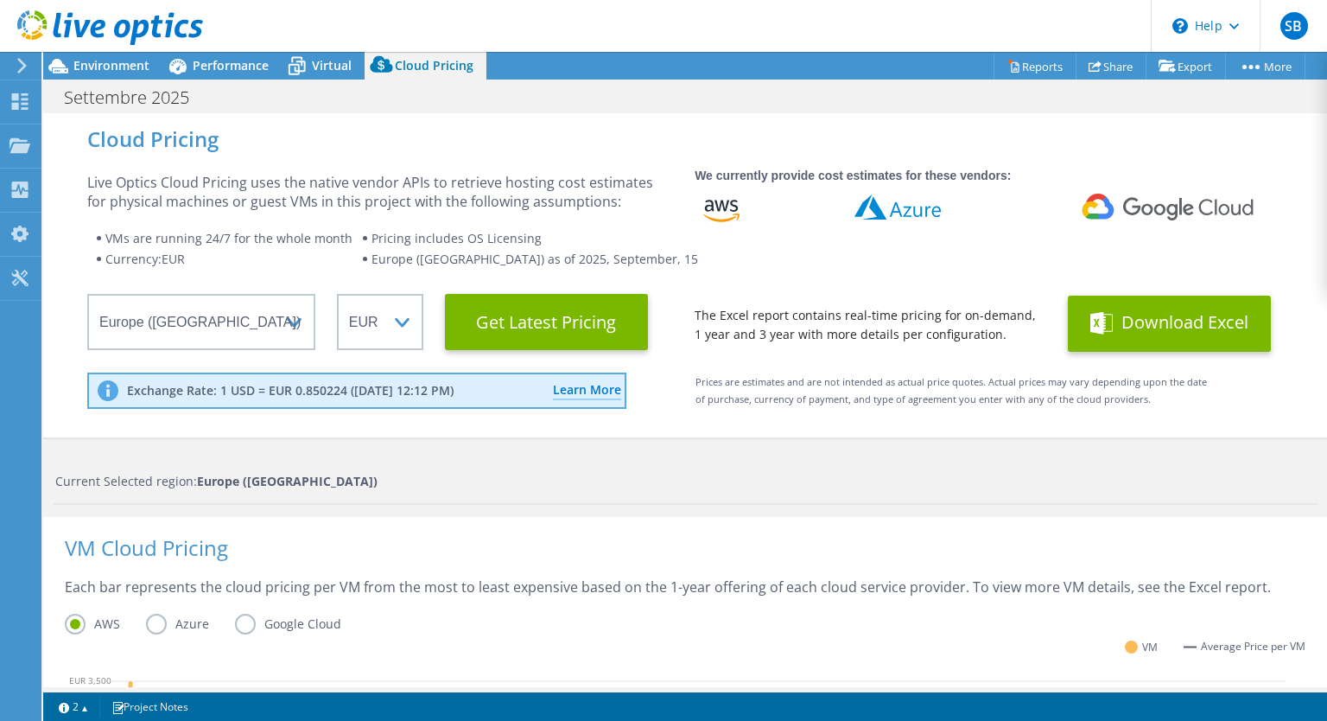
click at [1179, 319] on button "Download Excel" at bounding box center [1169, 324] width 203 height 56
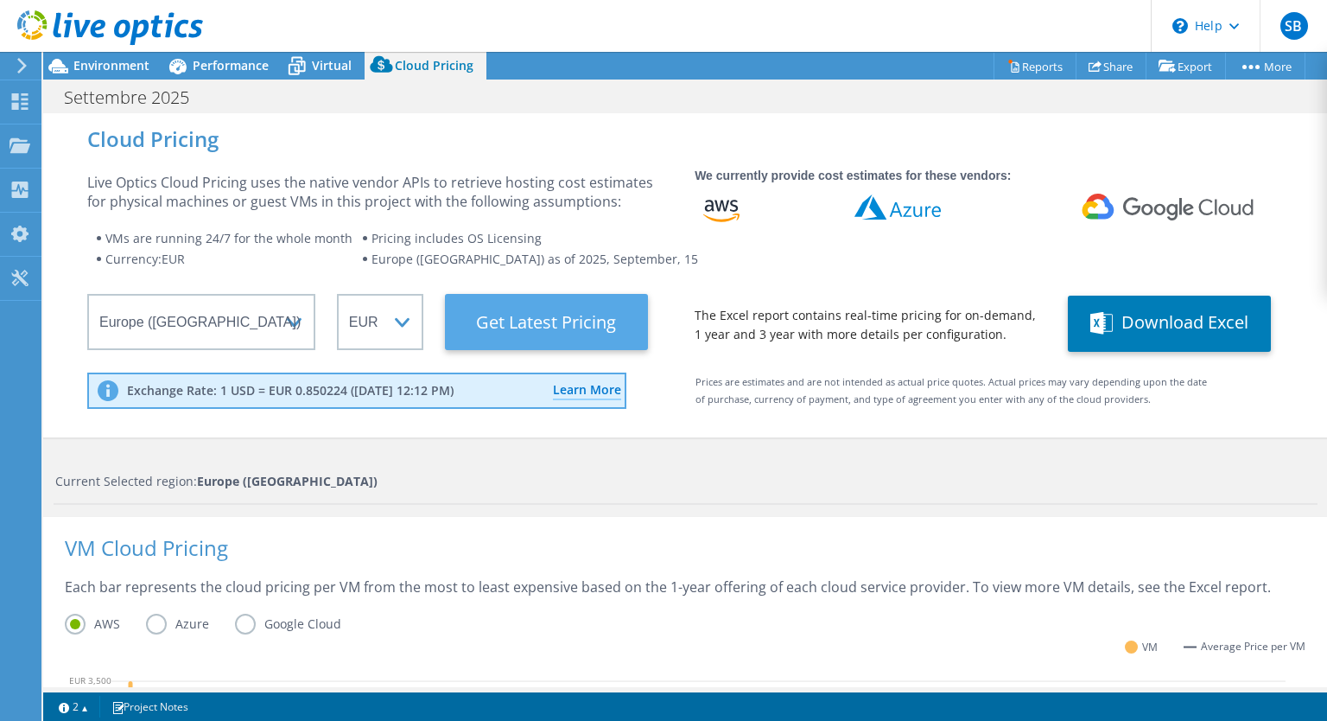
scroll to position [0, 0]
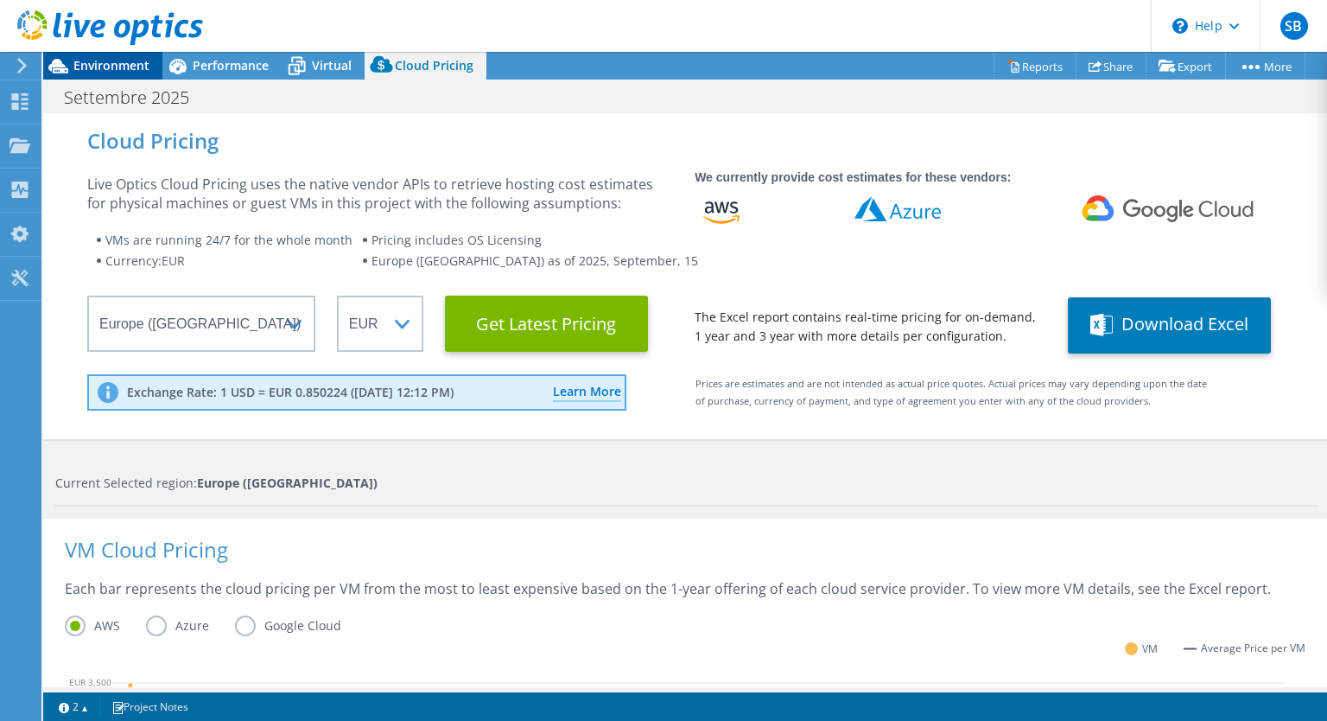
click at [73, 64] on span "Environment" at bounding box center [111, 65] width 76 height 16
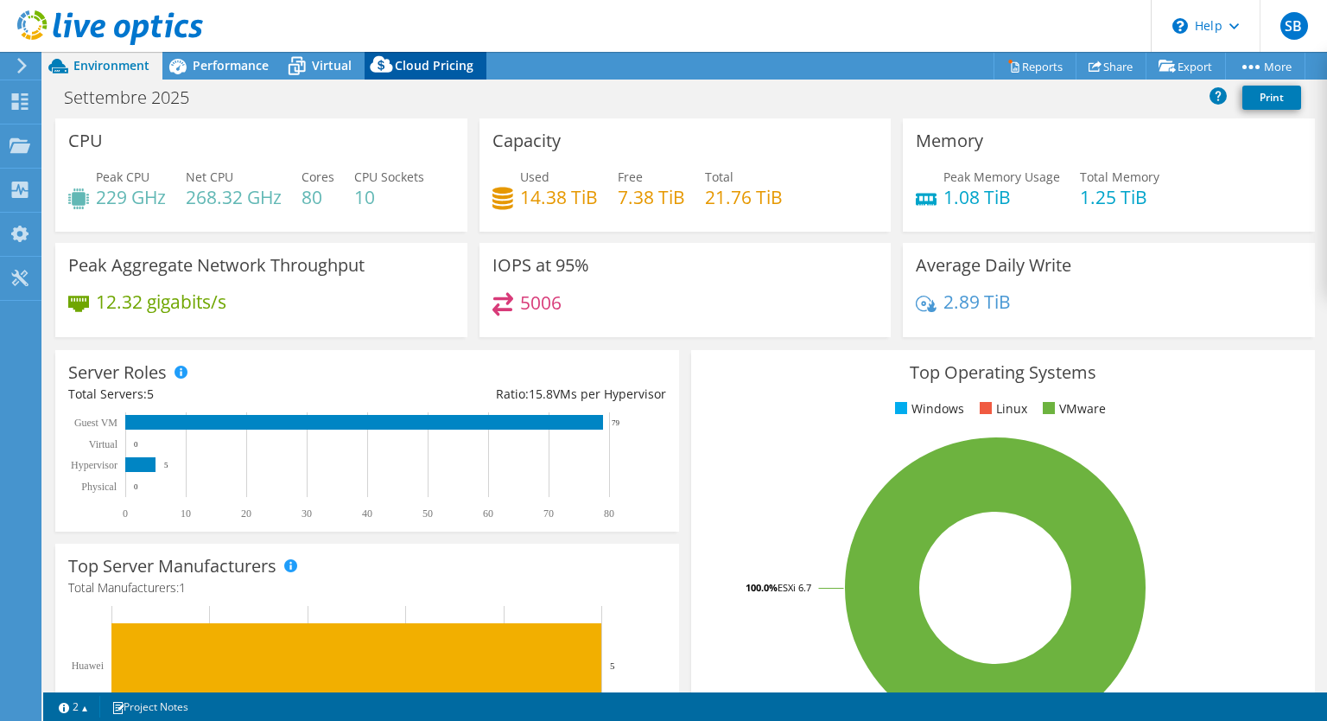
click at [404, 57] on span "Cloud Pricing" at bounding box center [434, 65] width 79 height 16
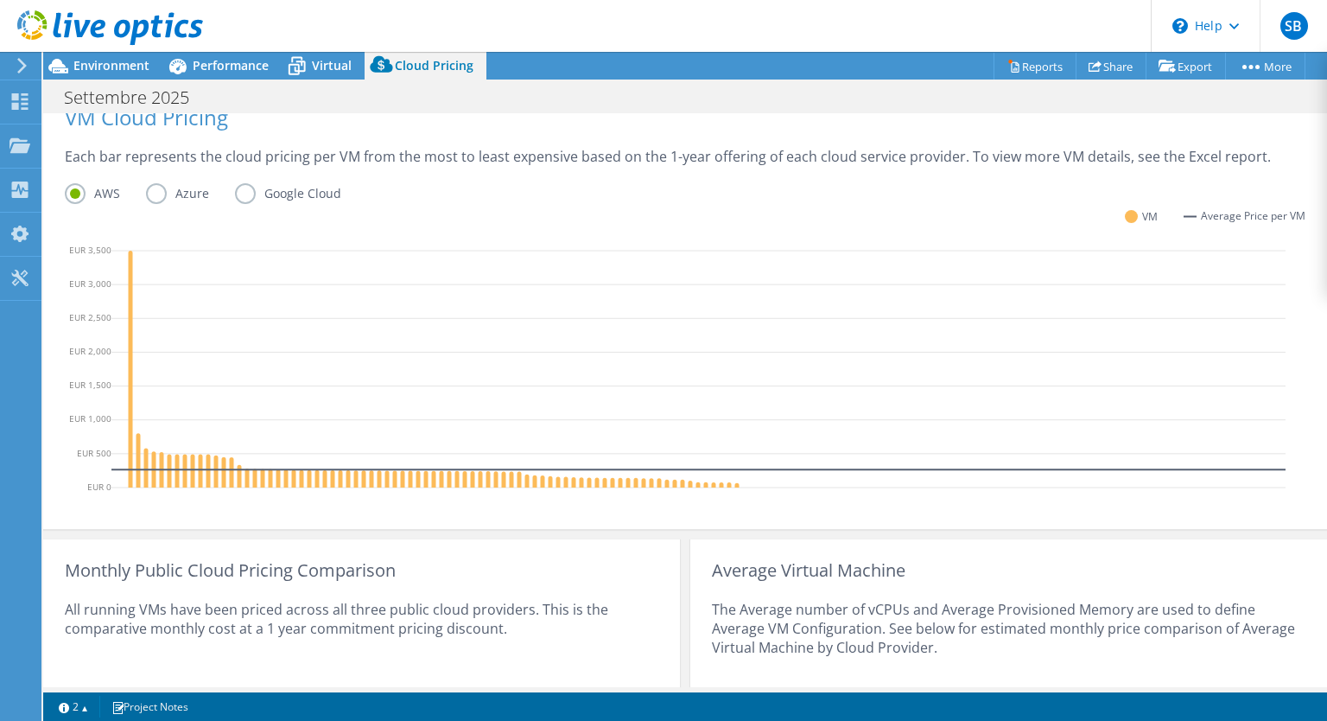
scroll to position [607, 0]
